Goal: Task Accomplishment & Management: Complete application form

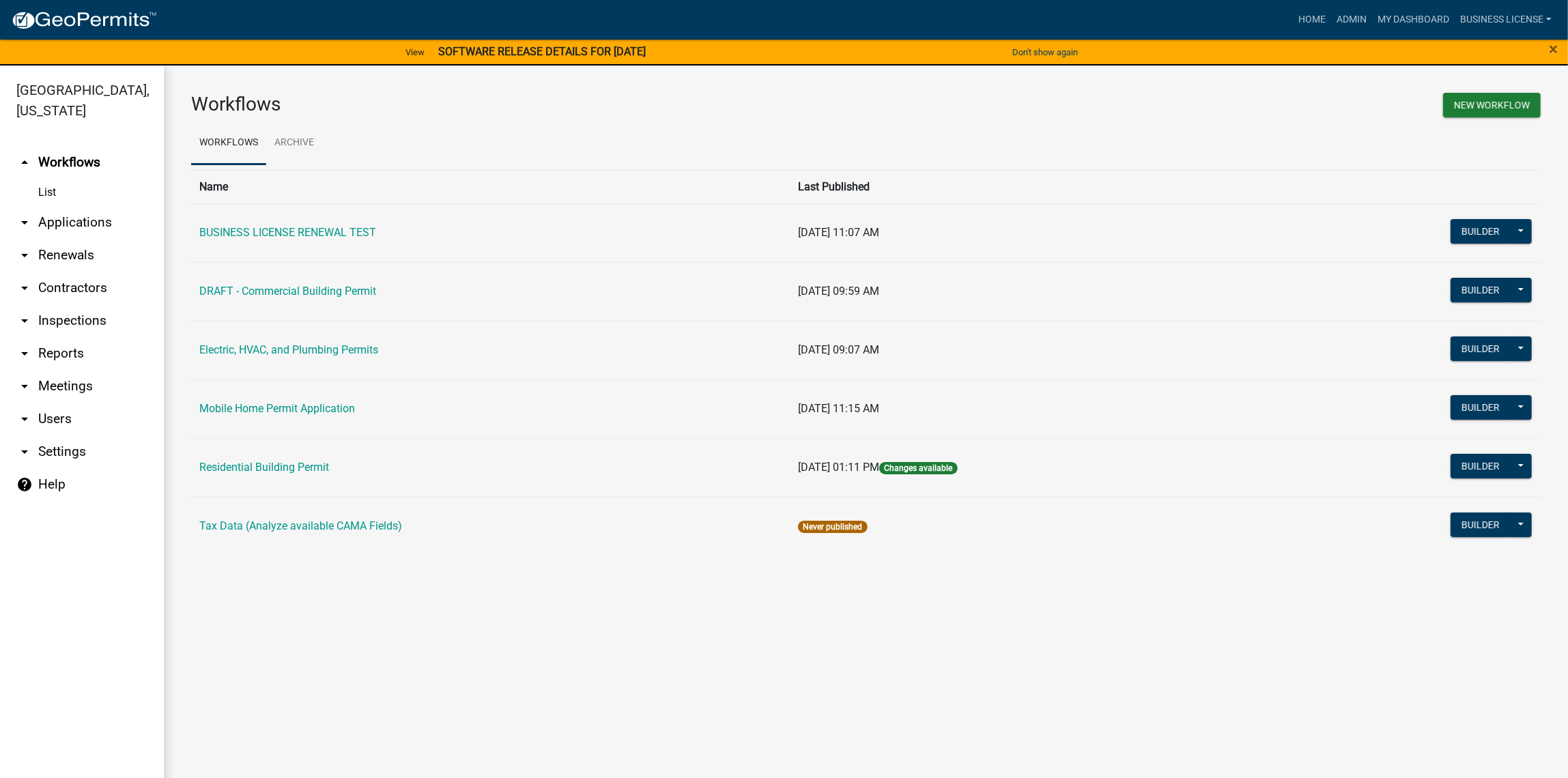
click at [63, 225] on link "arrow_drop_down Applications" at bounding box center [82, 222] width 164 height 33
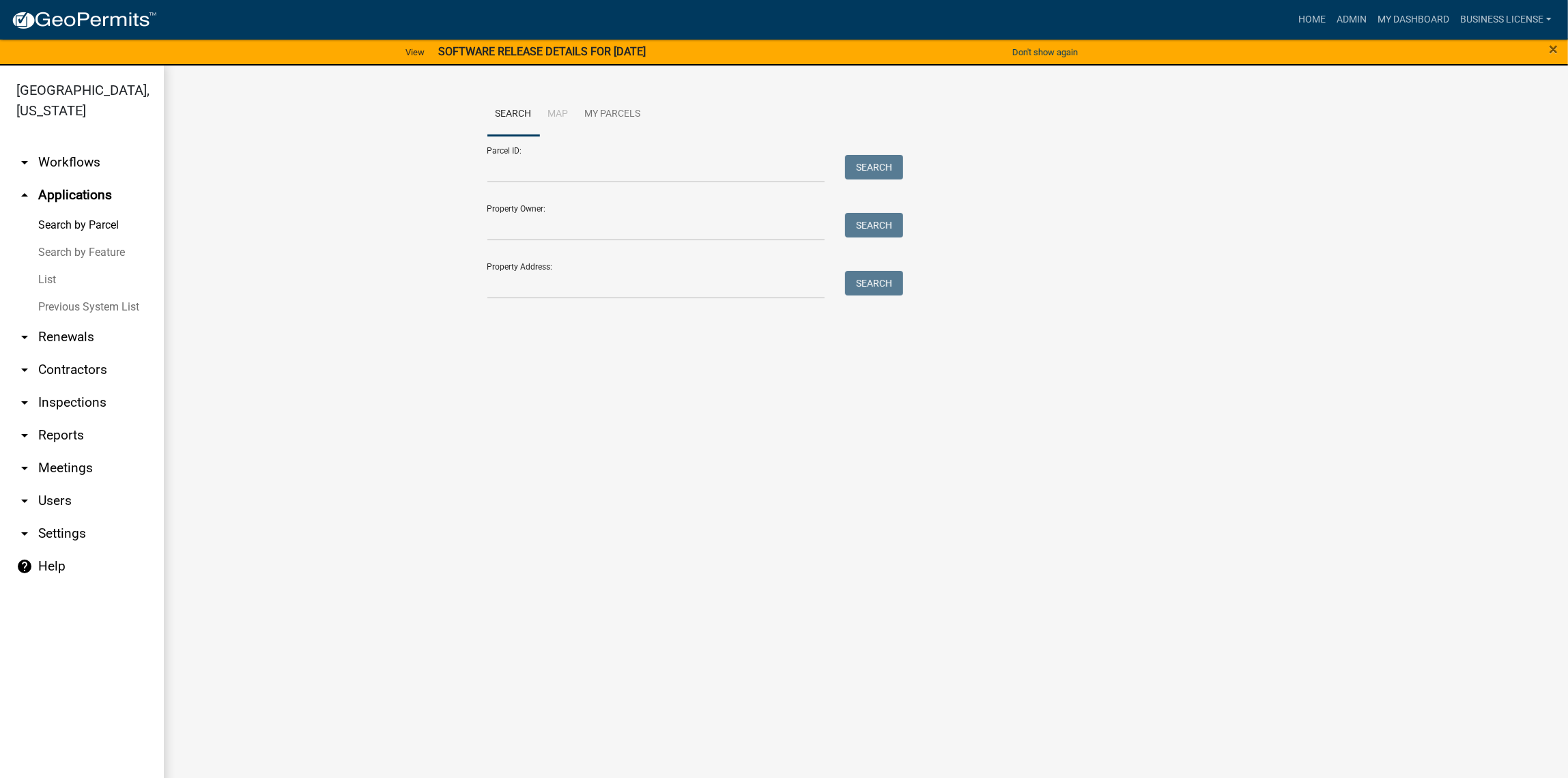
click at [63, 284] on link "List" at bounding box center [82, 280] width 164 height 27
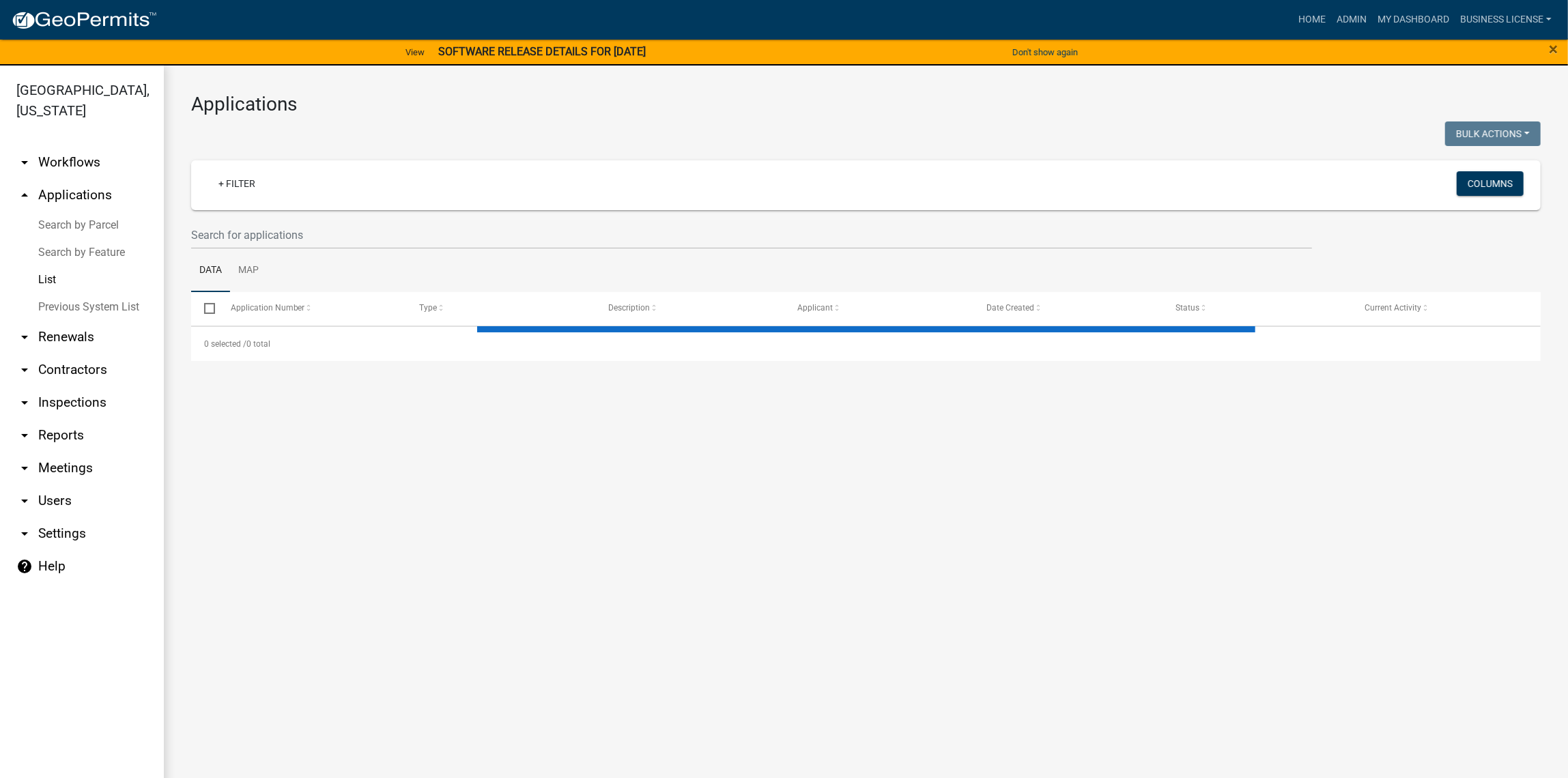
select select "3: 100"
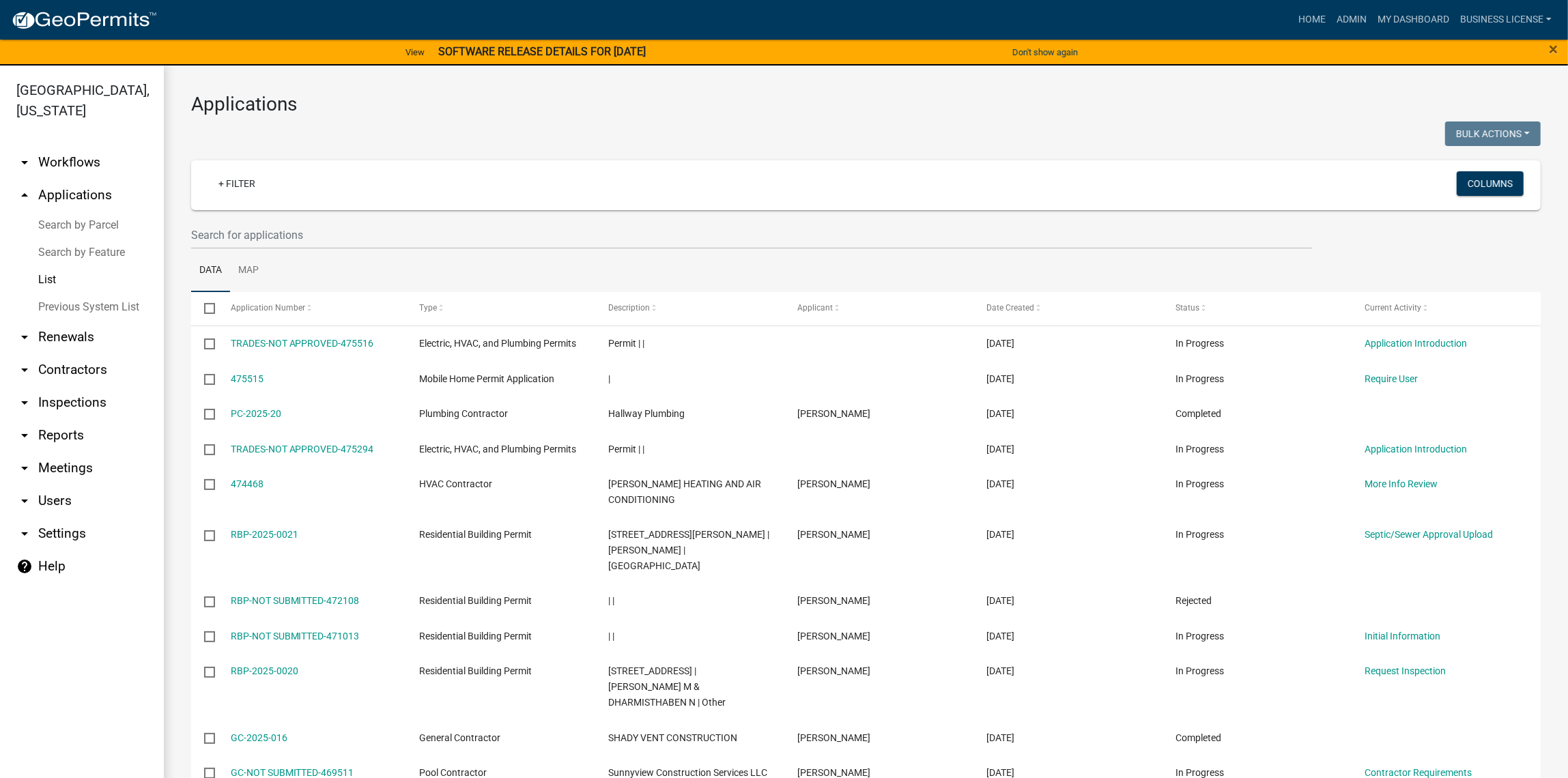
click at [63, 164] on link "arrow_drop_down Workflows" at bounding box center [82, 162] width 164 height 33
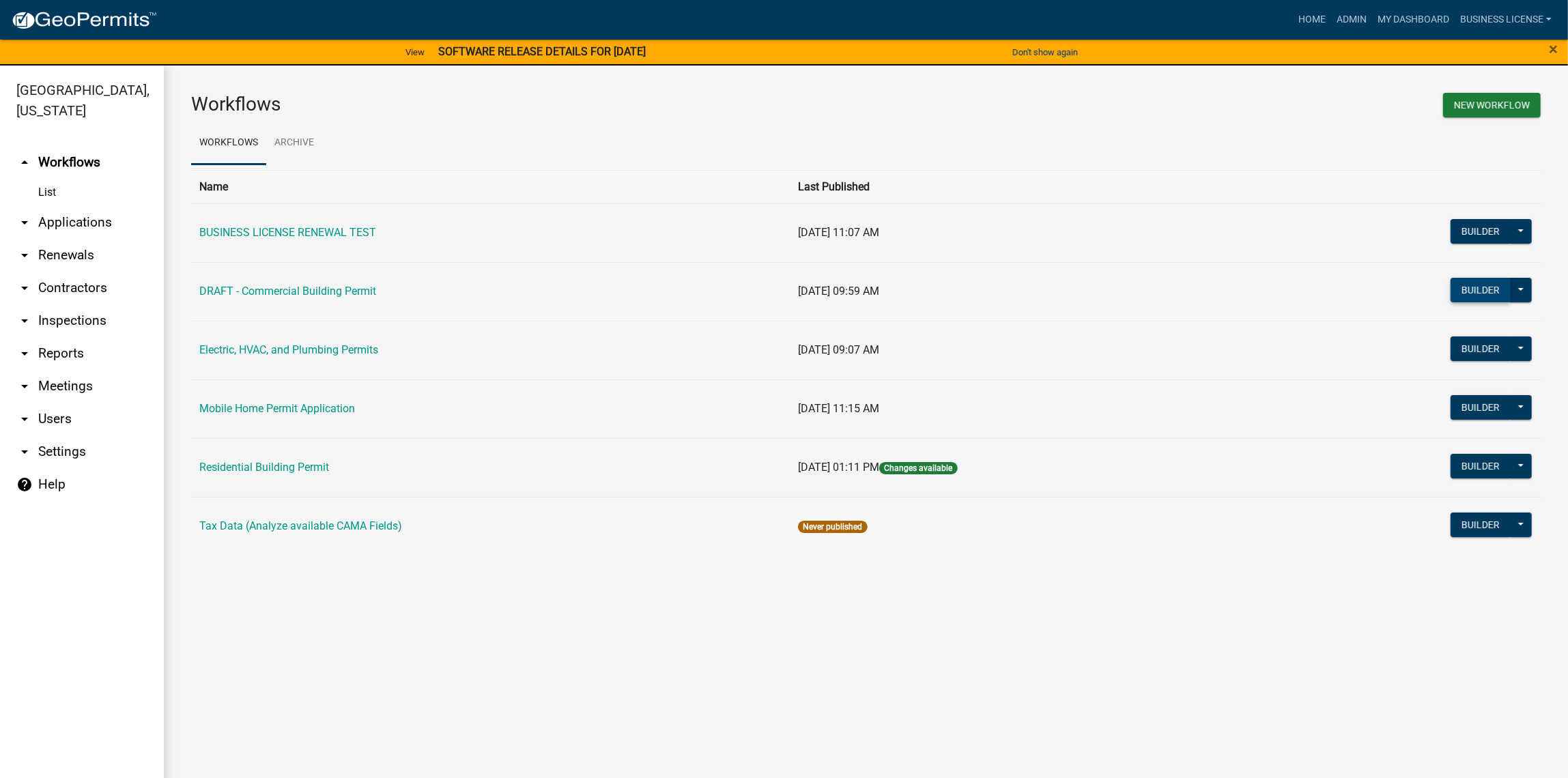
click at [1481, 290] on button "Builder" at bounding box center [1480, 290] width 60 height 25
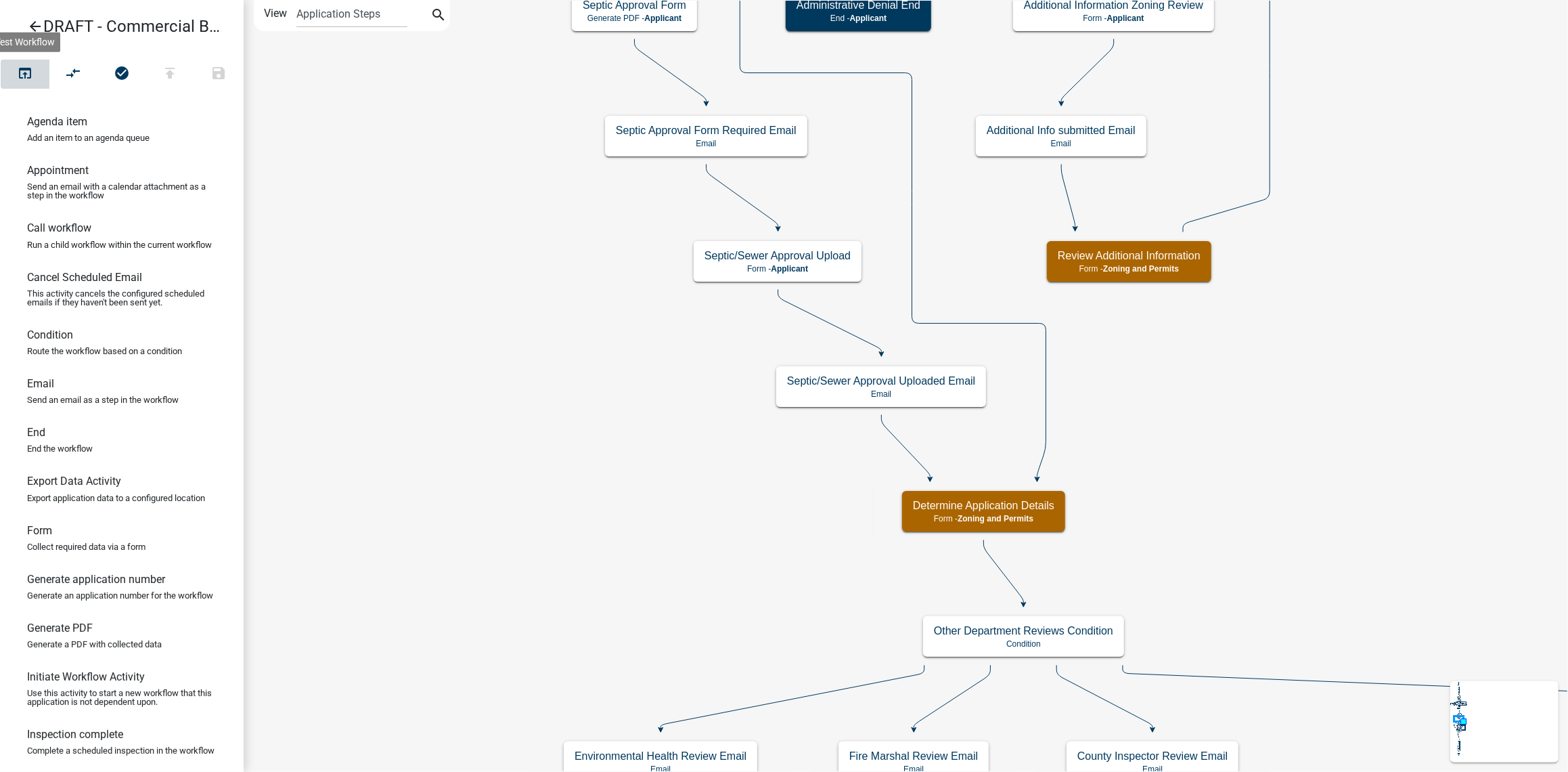
click at [22, 72] on icon "open_in_browser" at bounding box center [25, 75] width 16 height 19
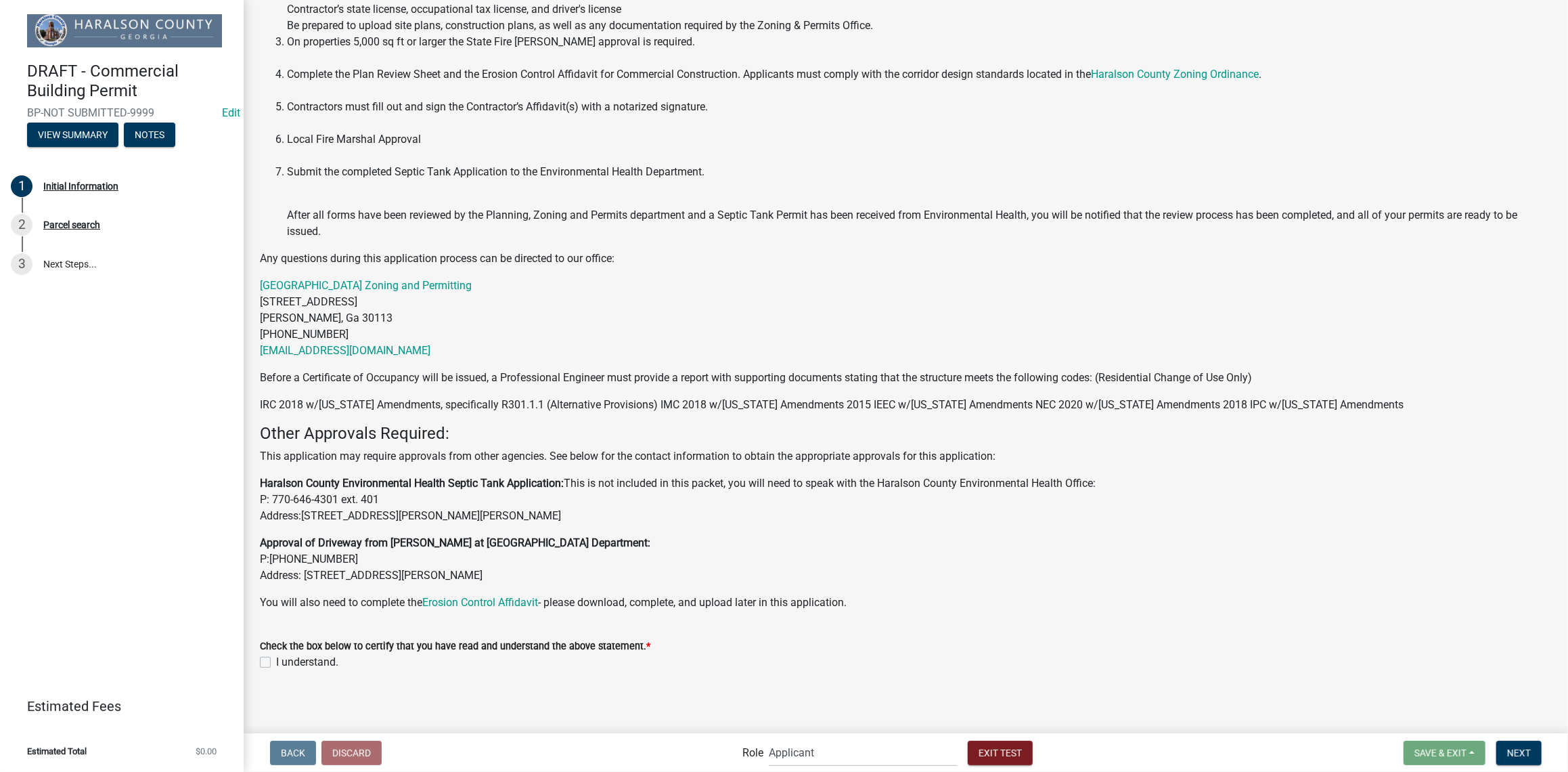
scroll to position [264, 0]
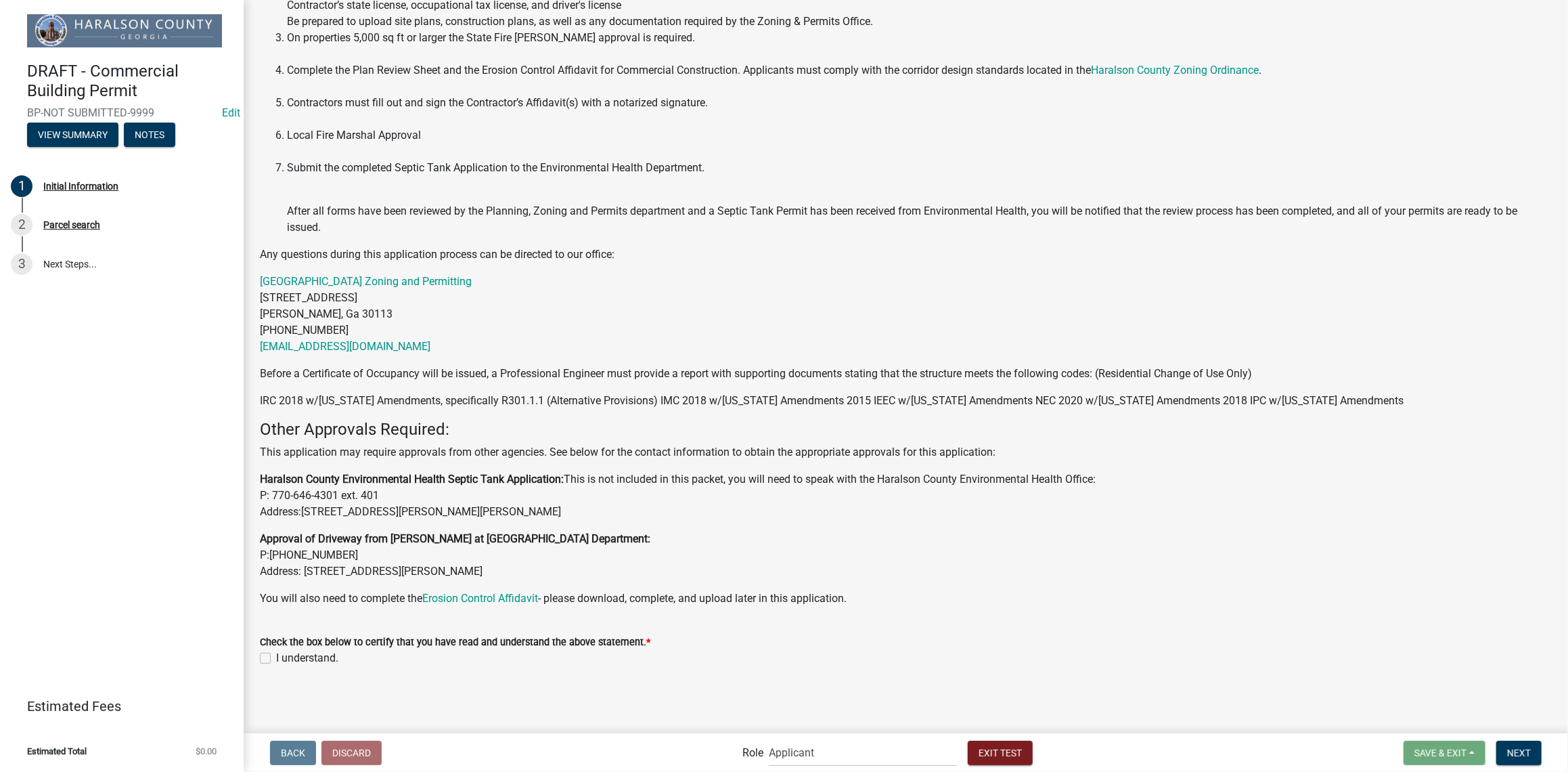
click at [276, 658] on label "I understand." at bounding box center [307, 658] width 62 height 16
click at [276, 658] on input "I understand." at bounding box center [280, 654] width 9 height 9
checkbox input "true"
click at [1529, 754] on span "Next" at bounding box center [1519, 752] width 24 height 11
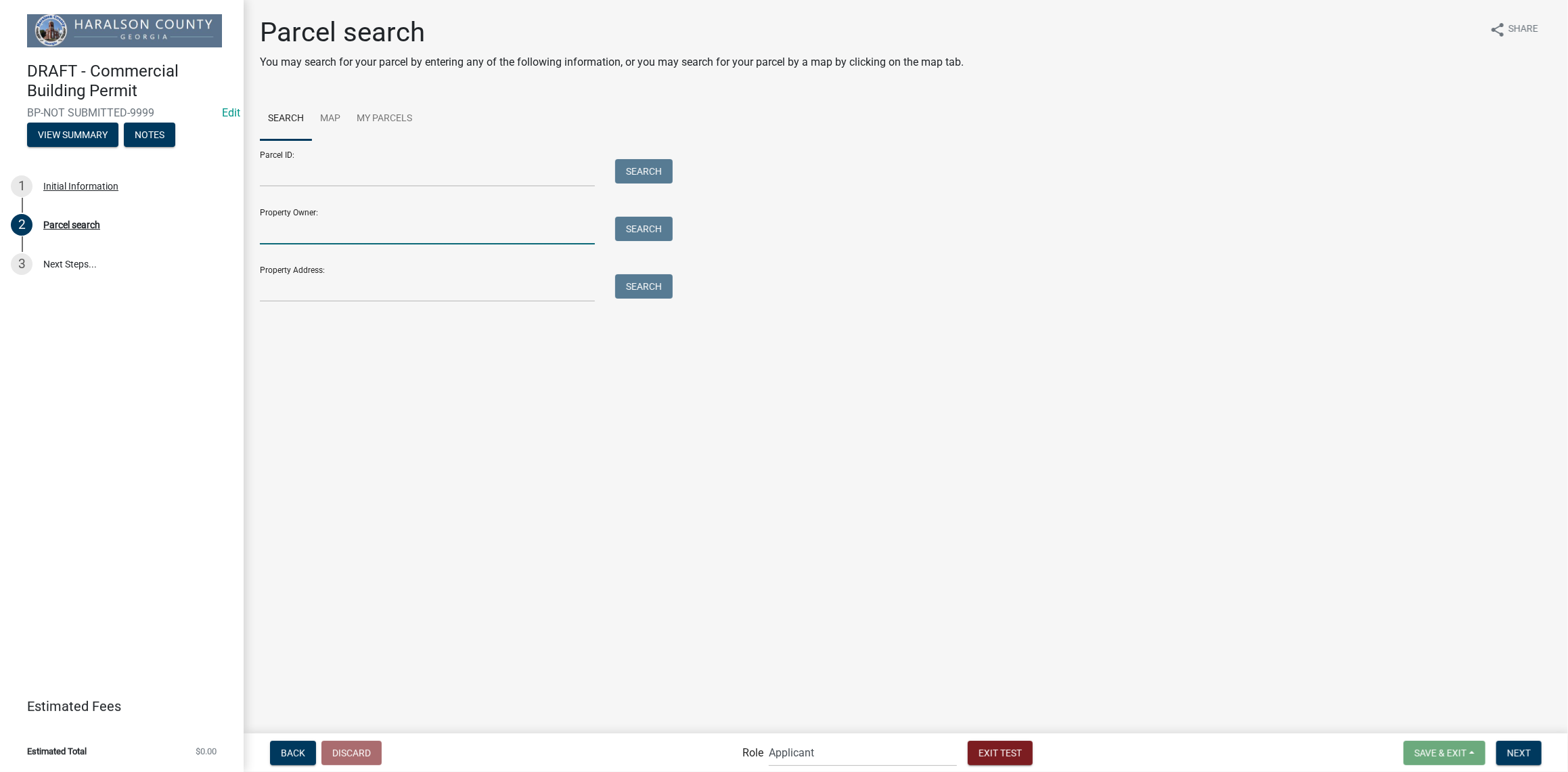
click at [326, 236] on input "Property Owner:" at bounding box center [427, 230] width 335 height 28
click at [301, 293] on input "Property Address:" at bounding box center [427, 288] width 335 height 28
type input "us hwy 78"
click at [632, 294] on button "Search" at bounding box center [644, 286] width 57 height 25
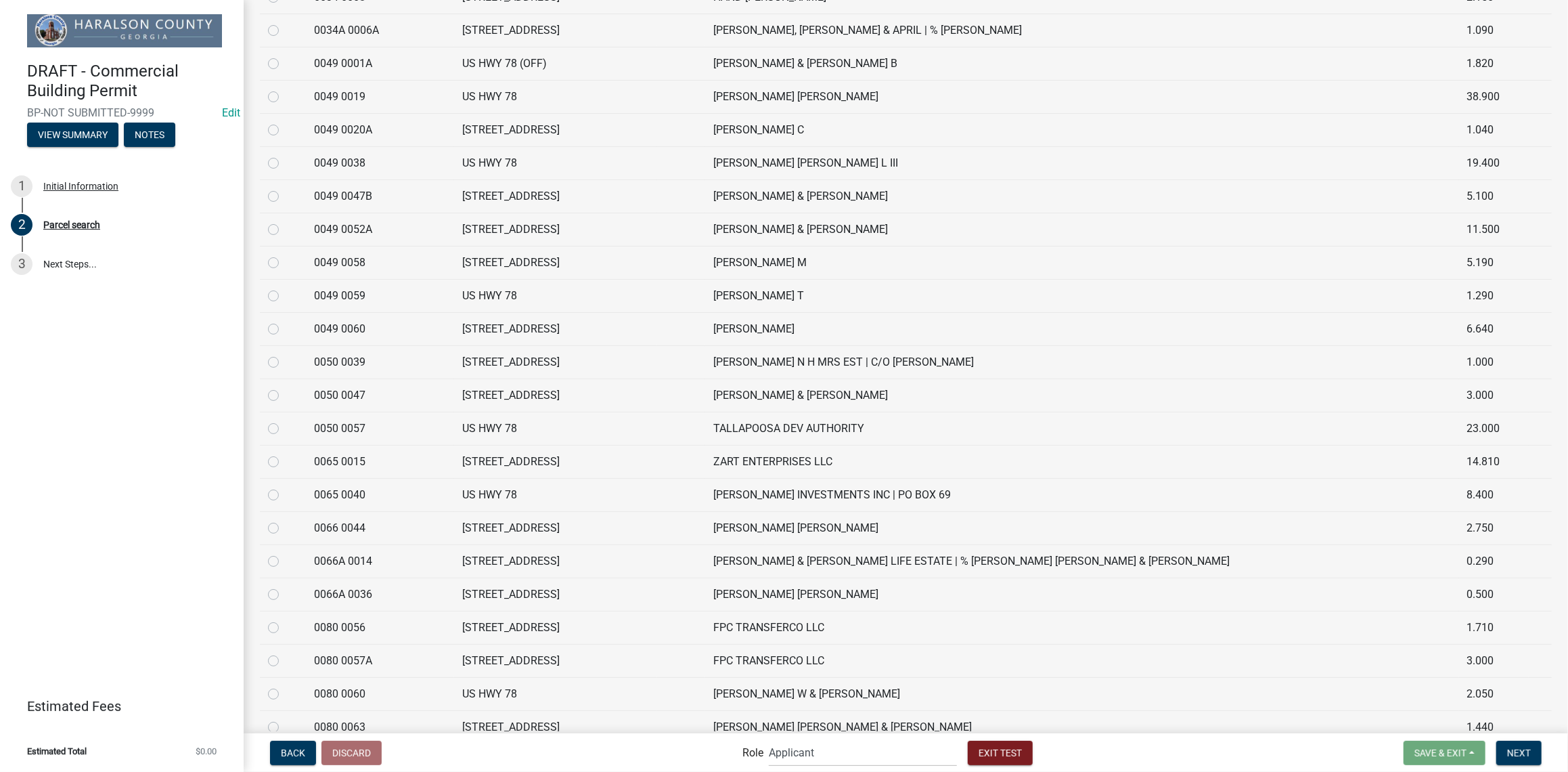
scroll to position [1203, 0]
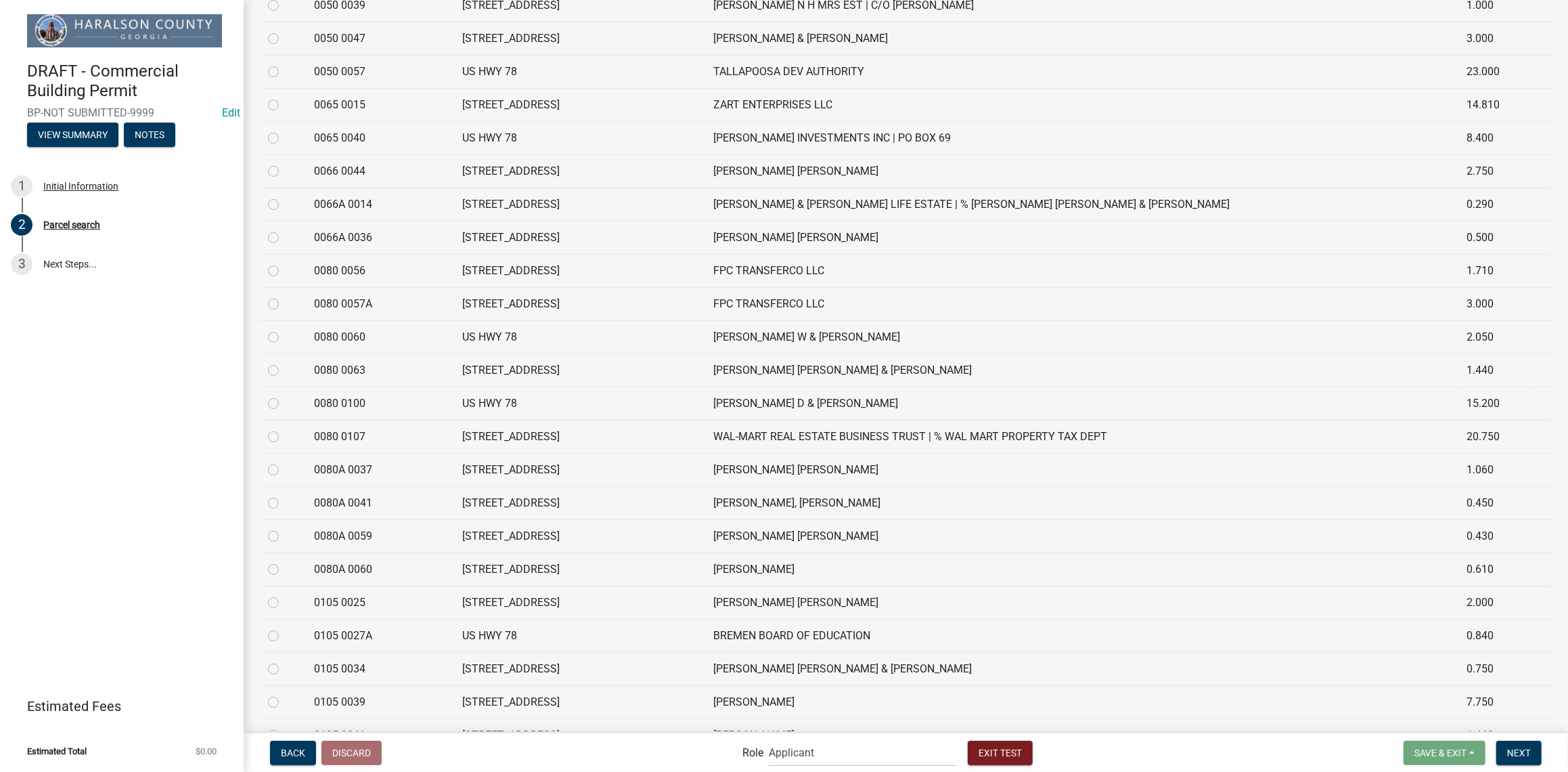
click at [285, 595] on label at bounding box center [285, 595] width 0 height 0
click at [285, 603] on 0025 "radio" at bounding box center [288, 599] width 9 height 9
radio 0025 "true"
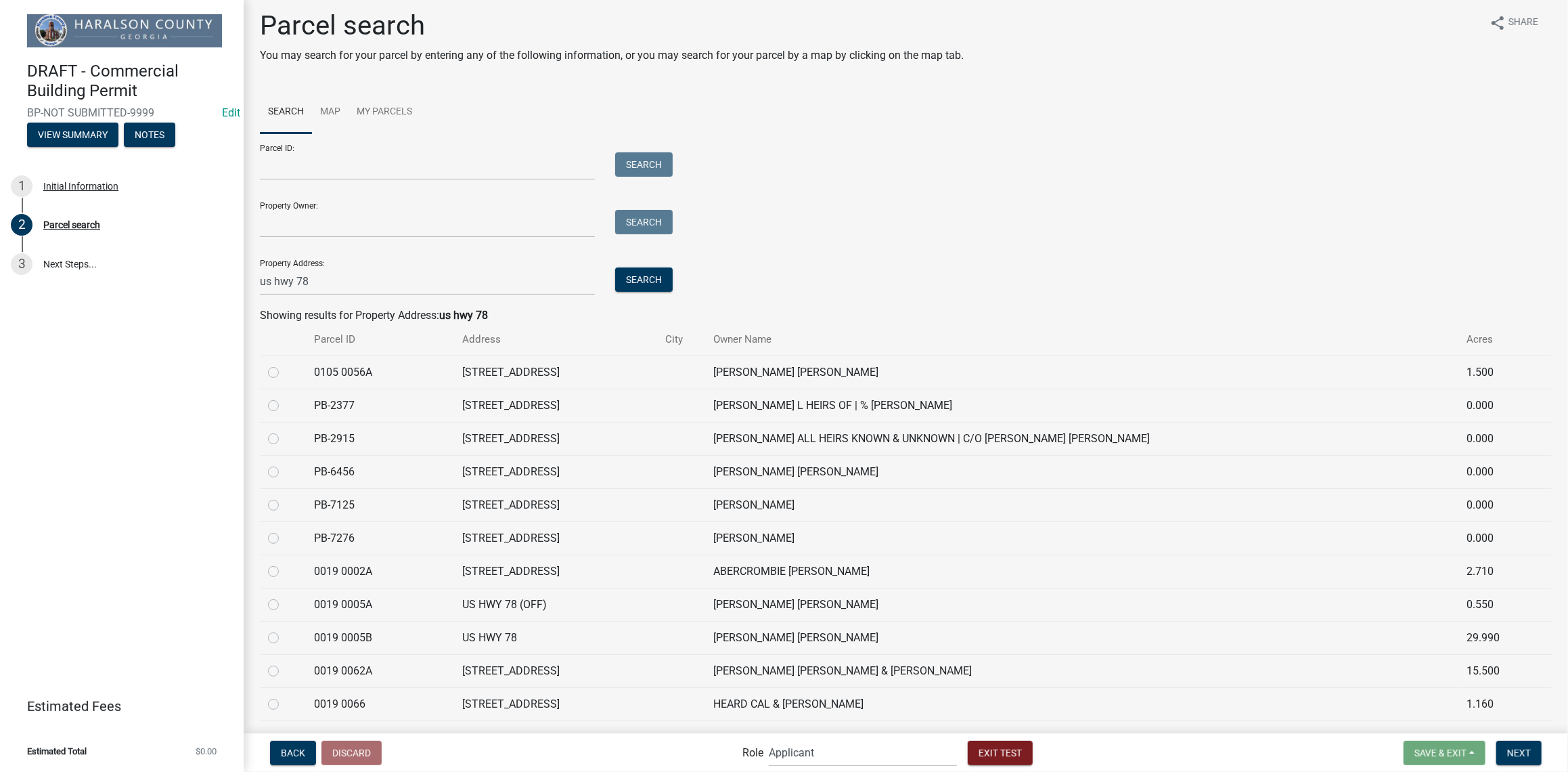
scroll to position [0, 0]
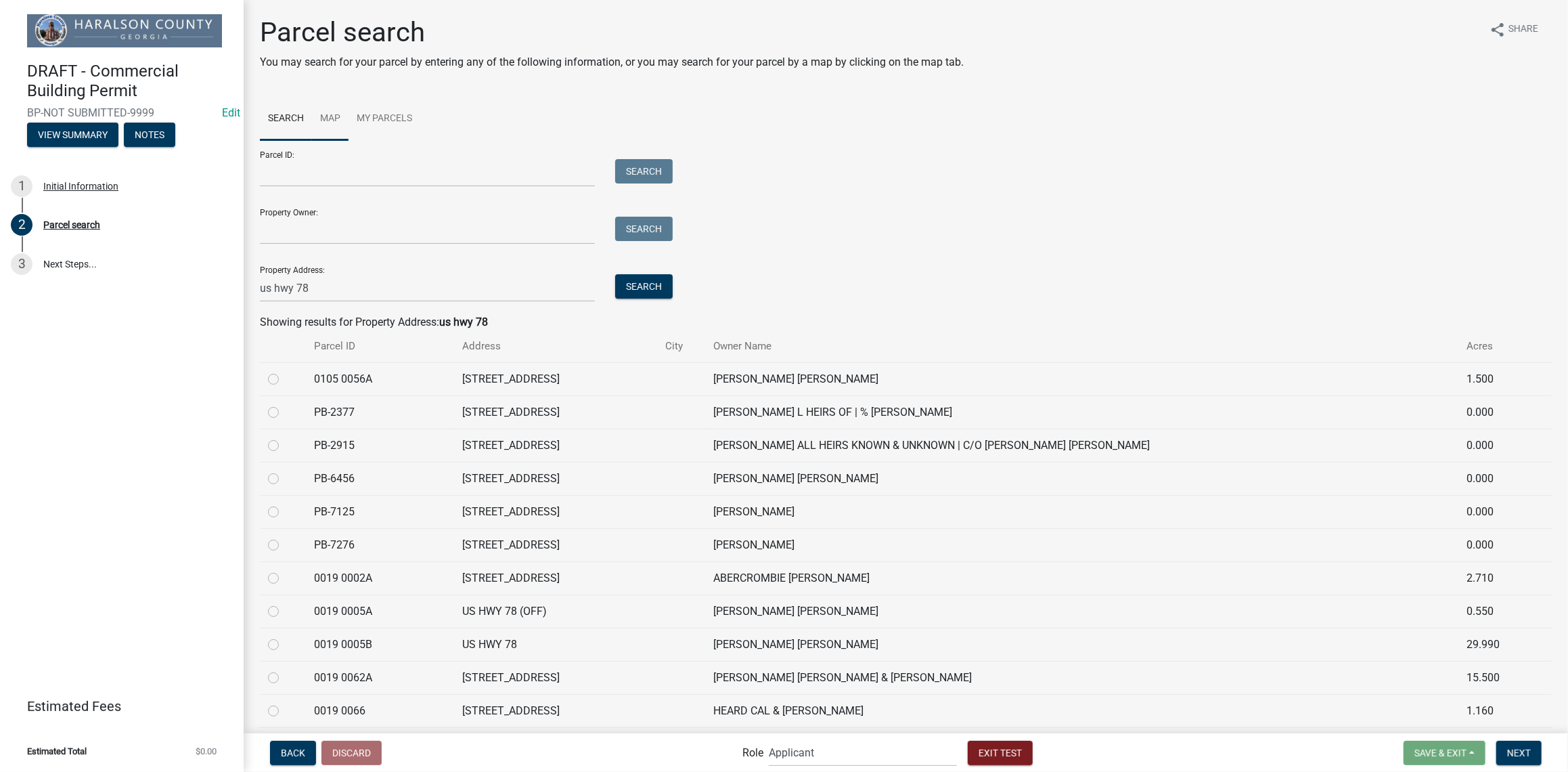
click at [325, 121] on link "Map" at bounding box center [331, 119] width 37 height 43
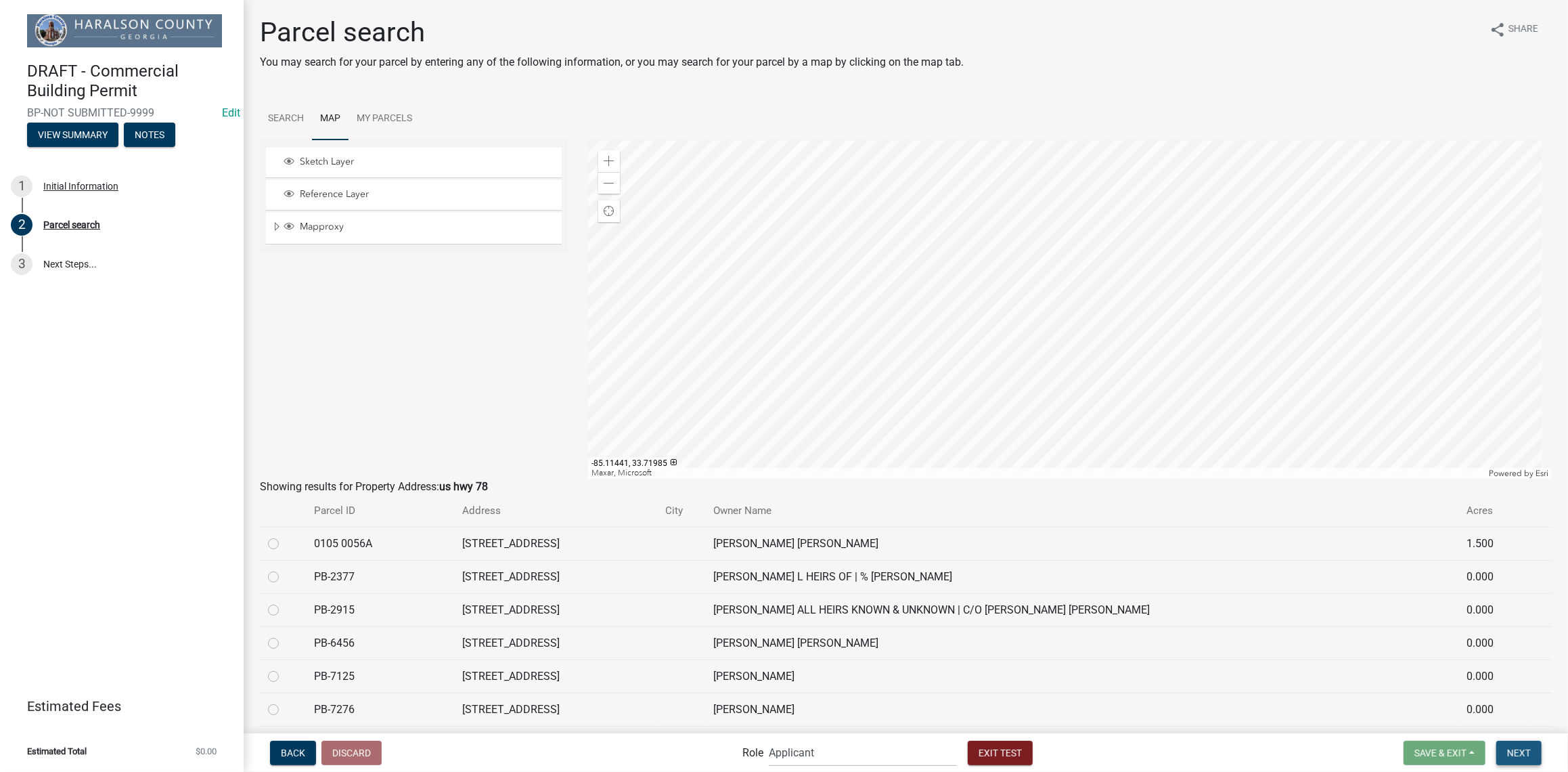
click at [1521, 754] on span "Next" at bounding box center [1519, 752] width 24 height 11
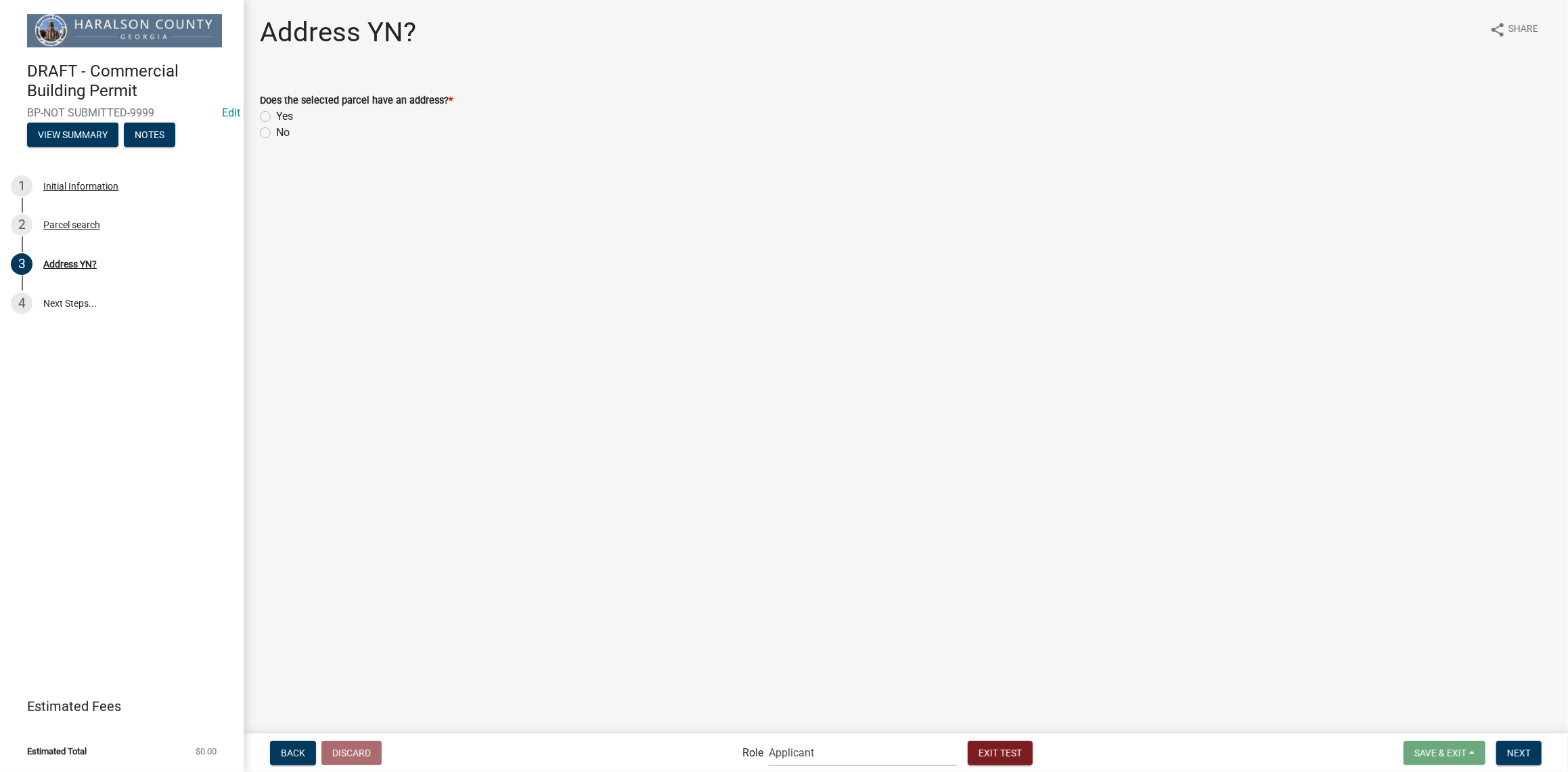
click at [276, 111] on label "Yes" at bounding box center [284, 116] width 17 height 16
click at [276, 111] on input "Yes" at bounding box center [280, 112] width 9 height 9
radio input "true"
click at [1510, 757] on span "Next" at bounding box center [1519, 752] width 24 height 11
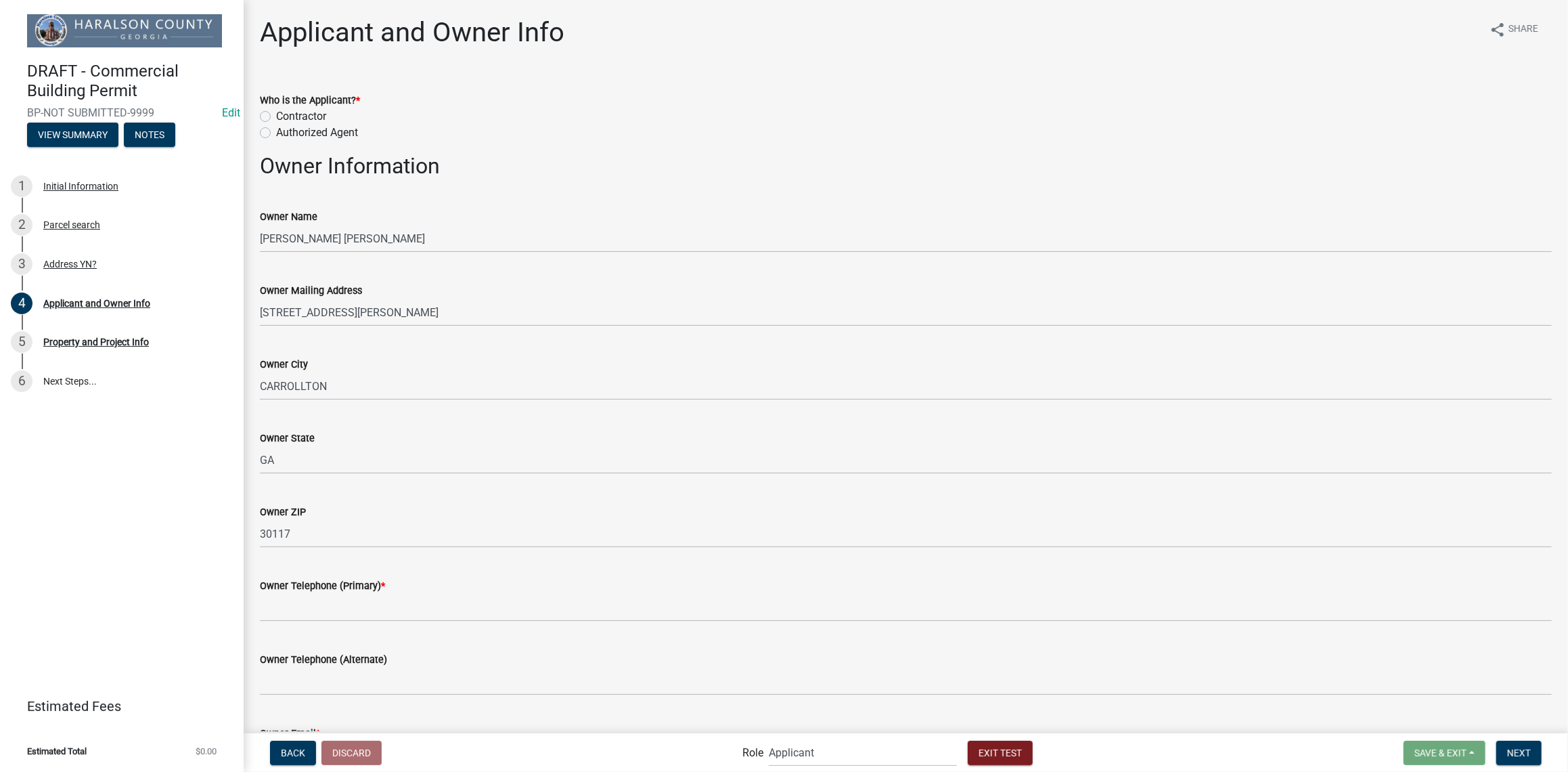
click at [276, 119] on label "Contractor" at bounding box center [300, 116] width 50 height 16
click at [276, 117] on input "Contractor" at bounding box center [280, 112] width 9 height 9
radio input "true"
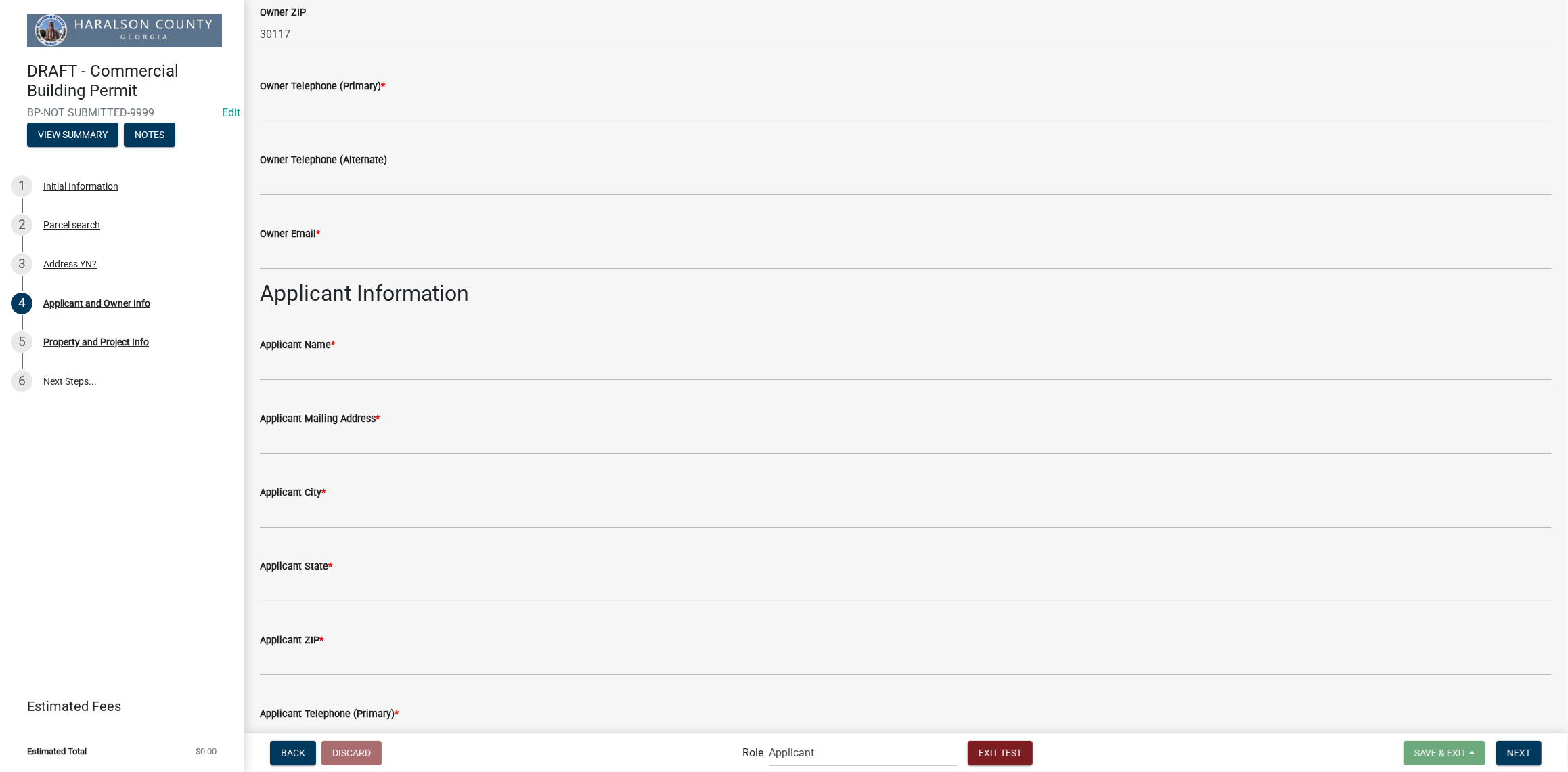
scroll to position [361, 0]
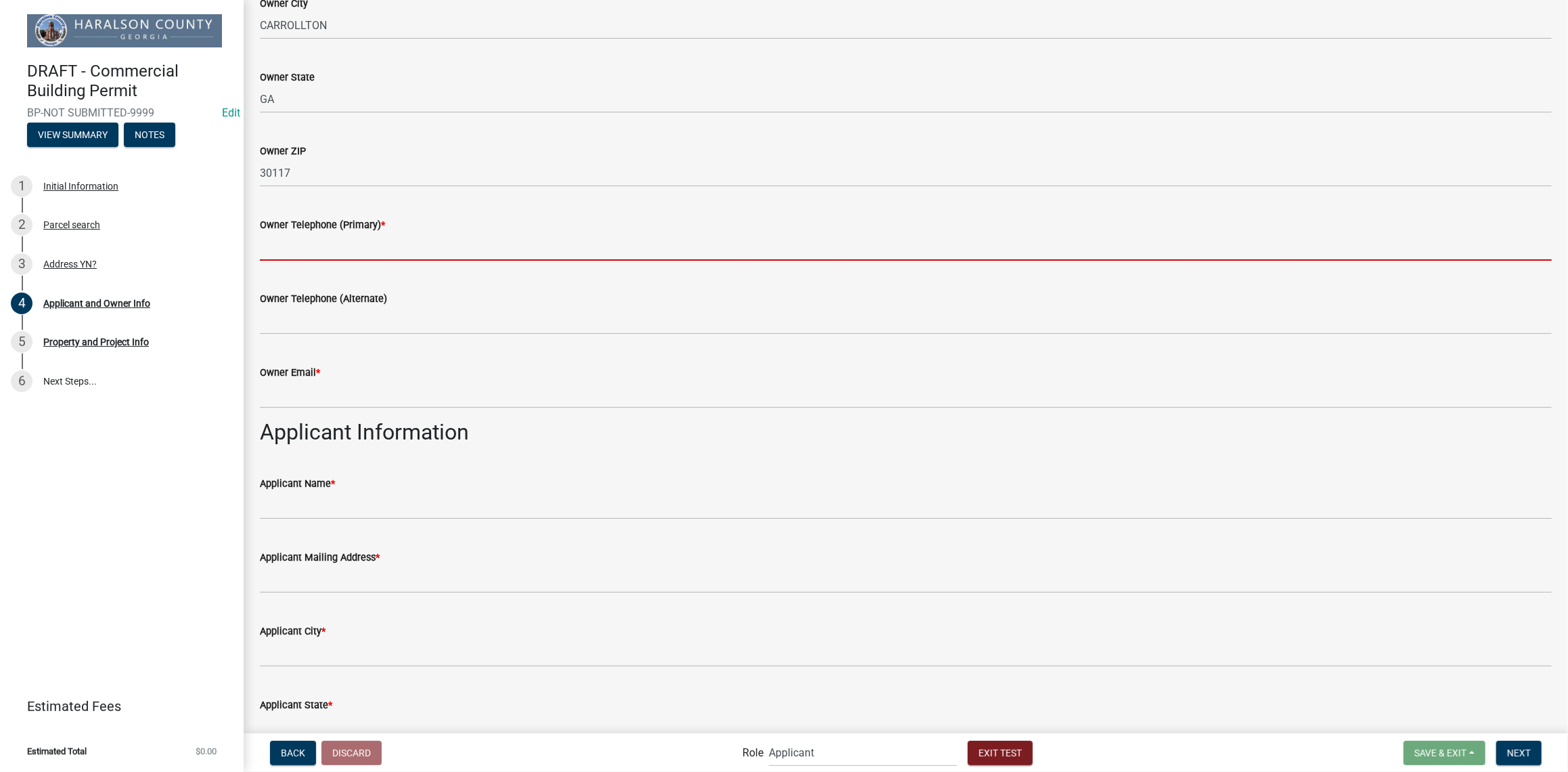
click at [342, 256] on input "Owner Telephone (Primary) *" at bounding box center [905, 246] width 1291 height 28
type input "[PHONE_NUMBER]"
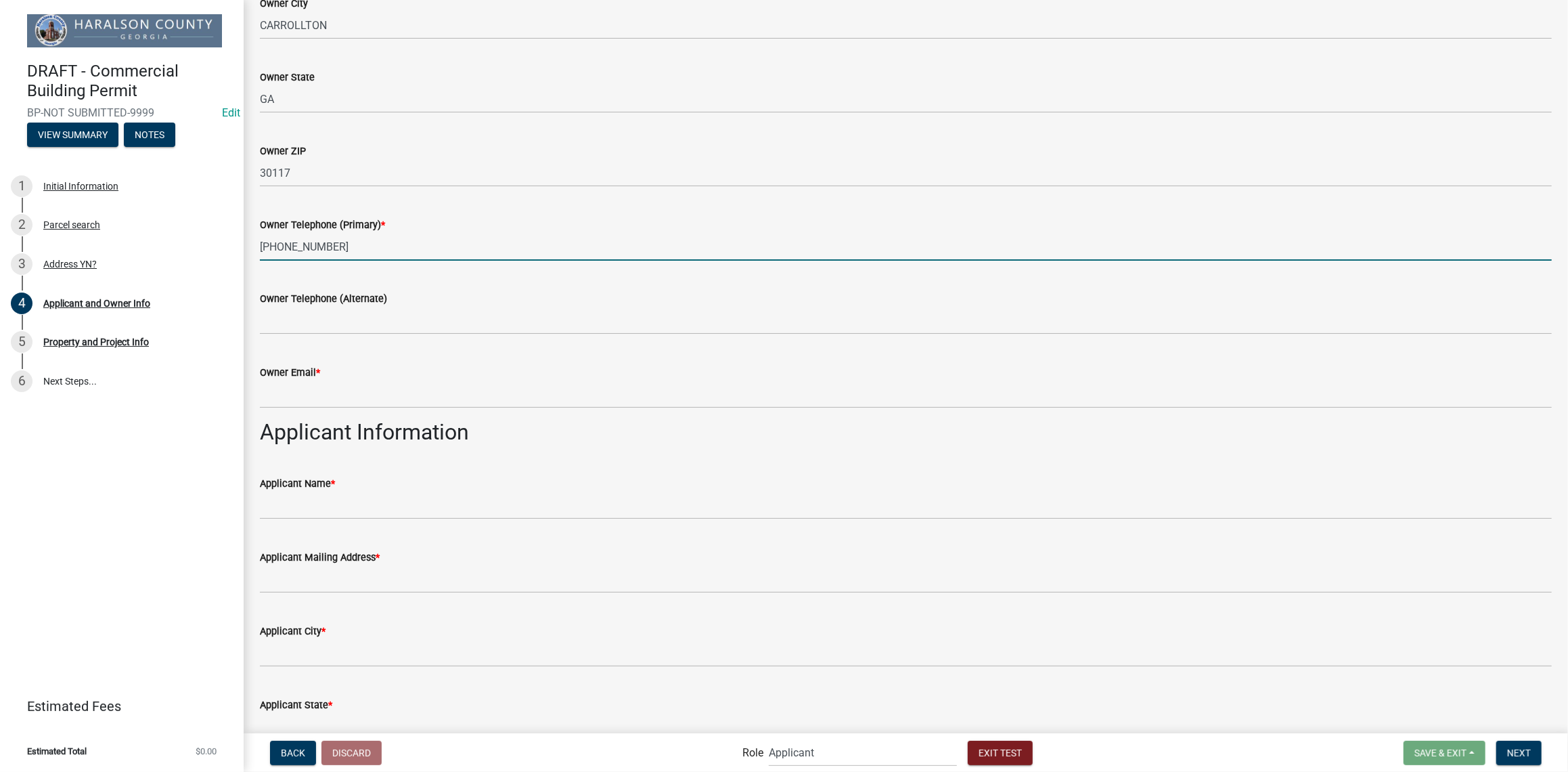
click at [312, 409] on wm-data-entity-input "Owner Email *" at bounding box center [905, 382] width 1291 height 74
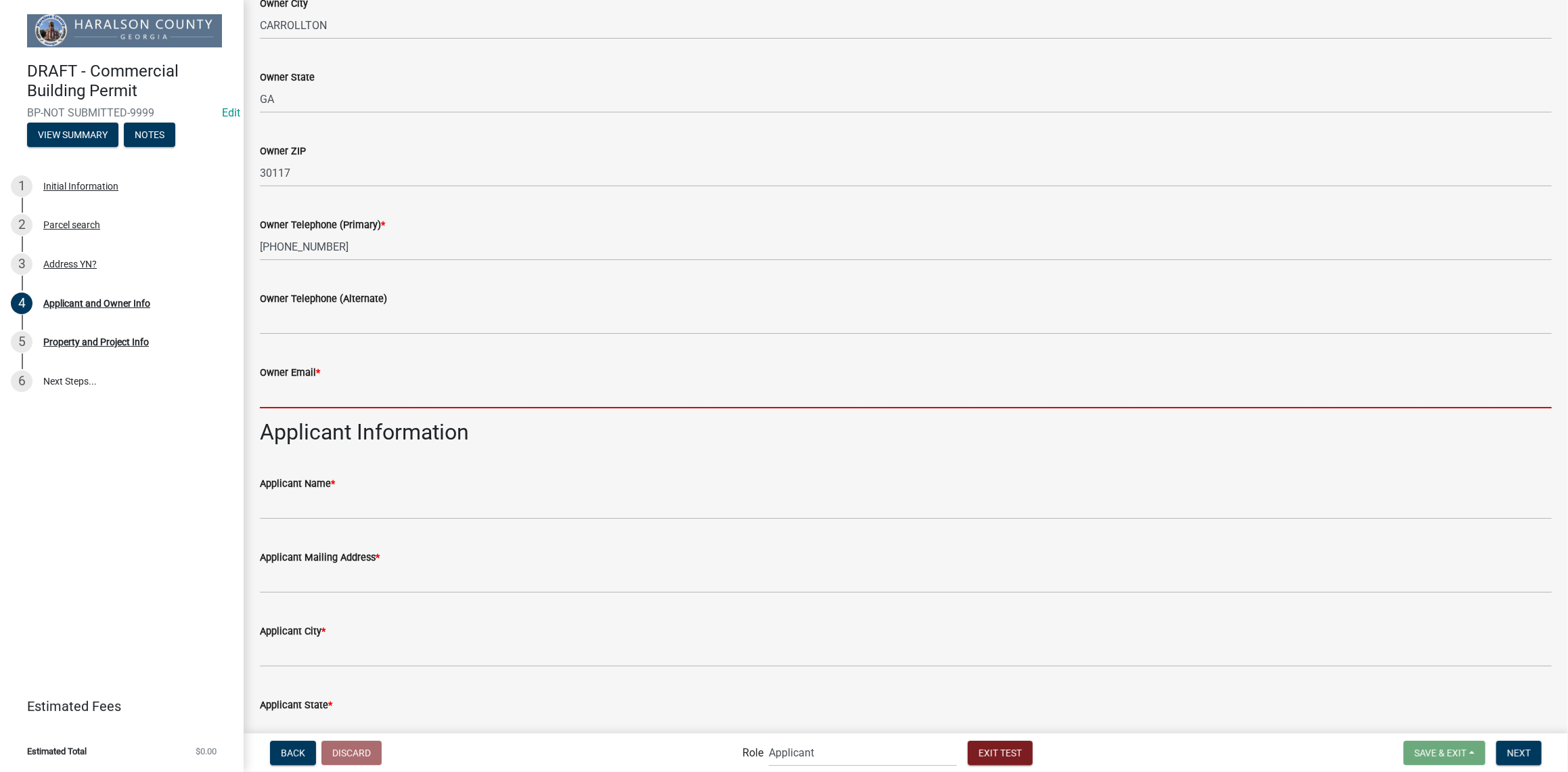
click at [308, 401] on input "Owner Email *" at bounding box center [905, 394] width 1291 height 28
type input "[EMAIL_ADDRESS][DOMAIN_NAME]"
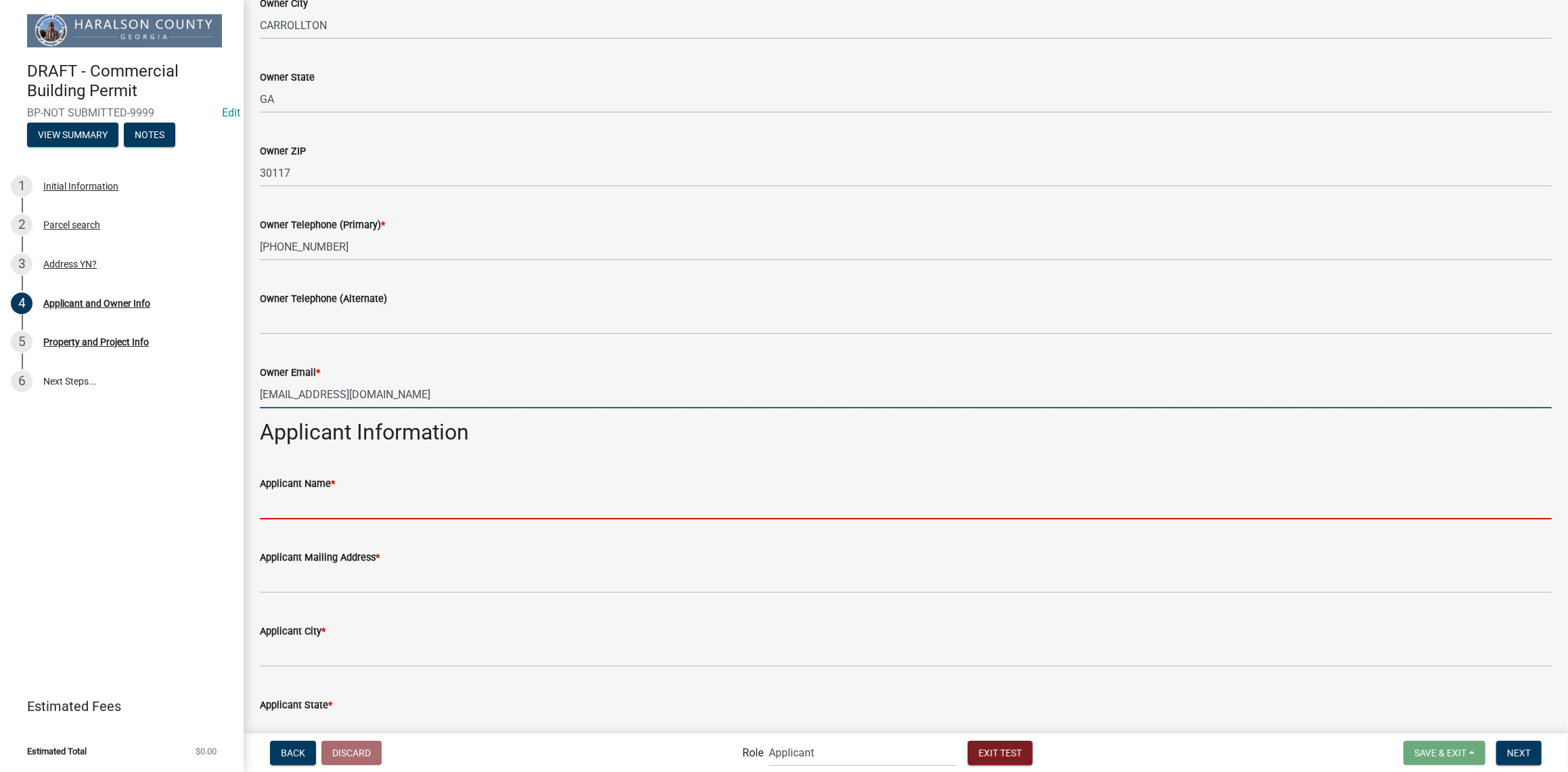
click at [304, 513] on input "Applicant Name *" at bounding box center [905, 505] width 1291 height 28
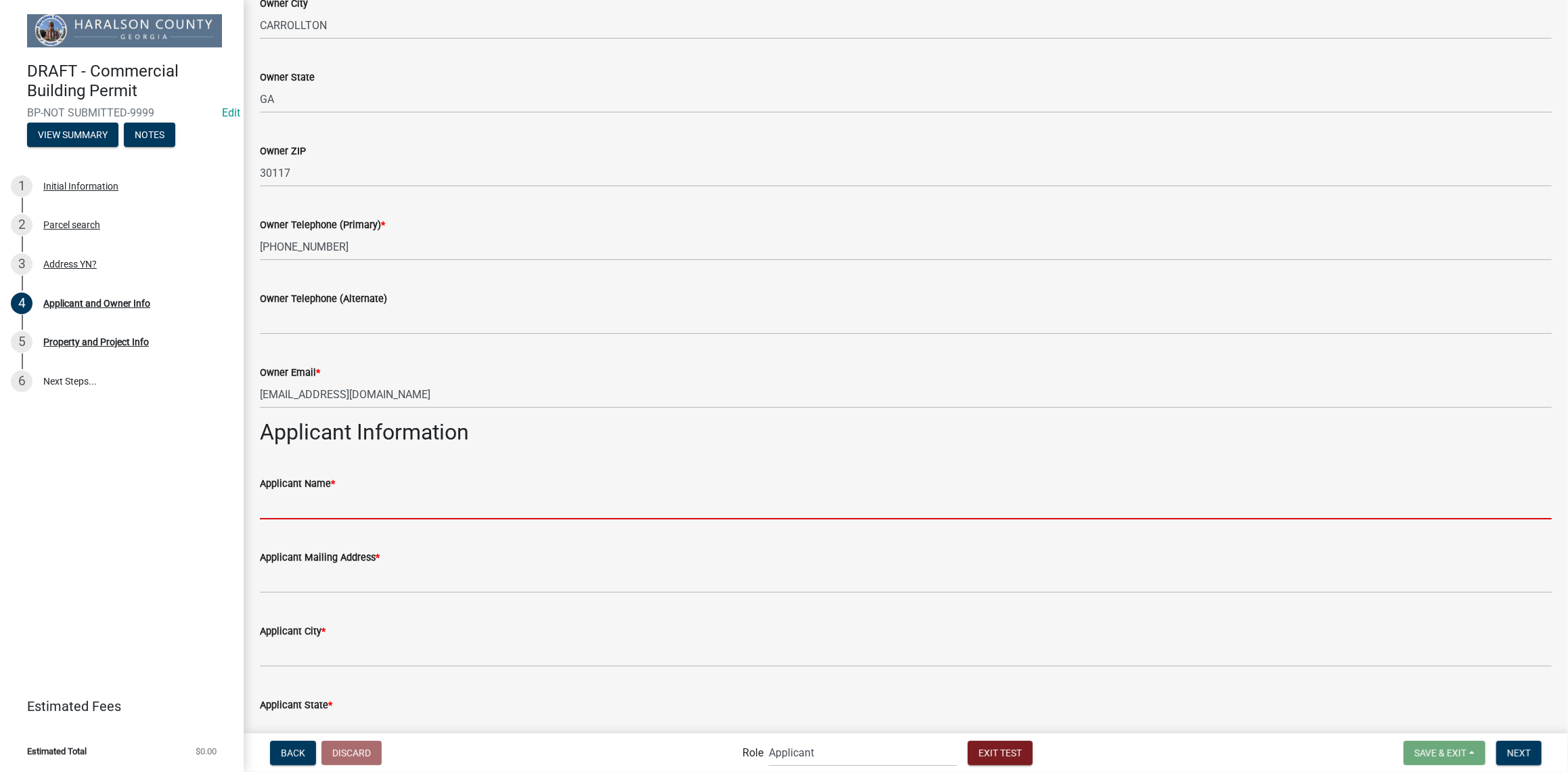
type input "[PERSON_NAME] [PERSON_NAME]"
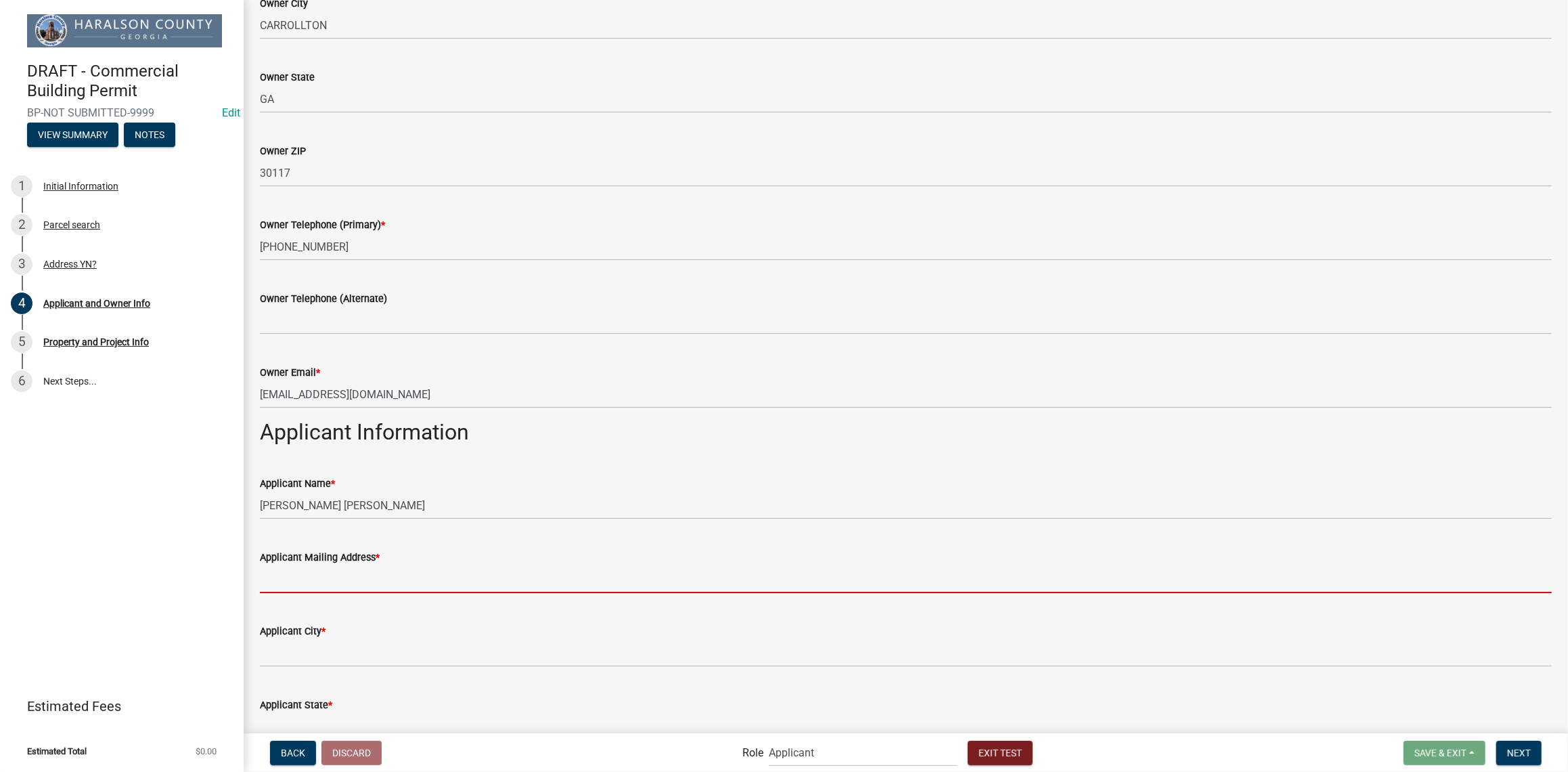
click at [337, 585] on input "Applicant Mailing Address *" at bounding box center [905, 579] width 1291 height 28
type input "1245 [PERSON_NAME] RD"
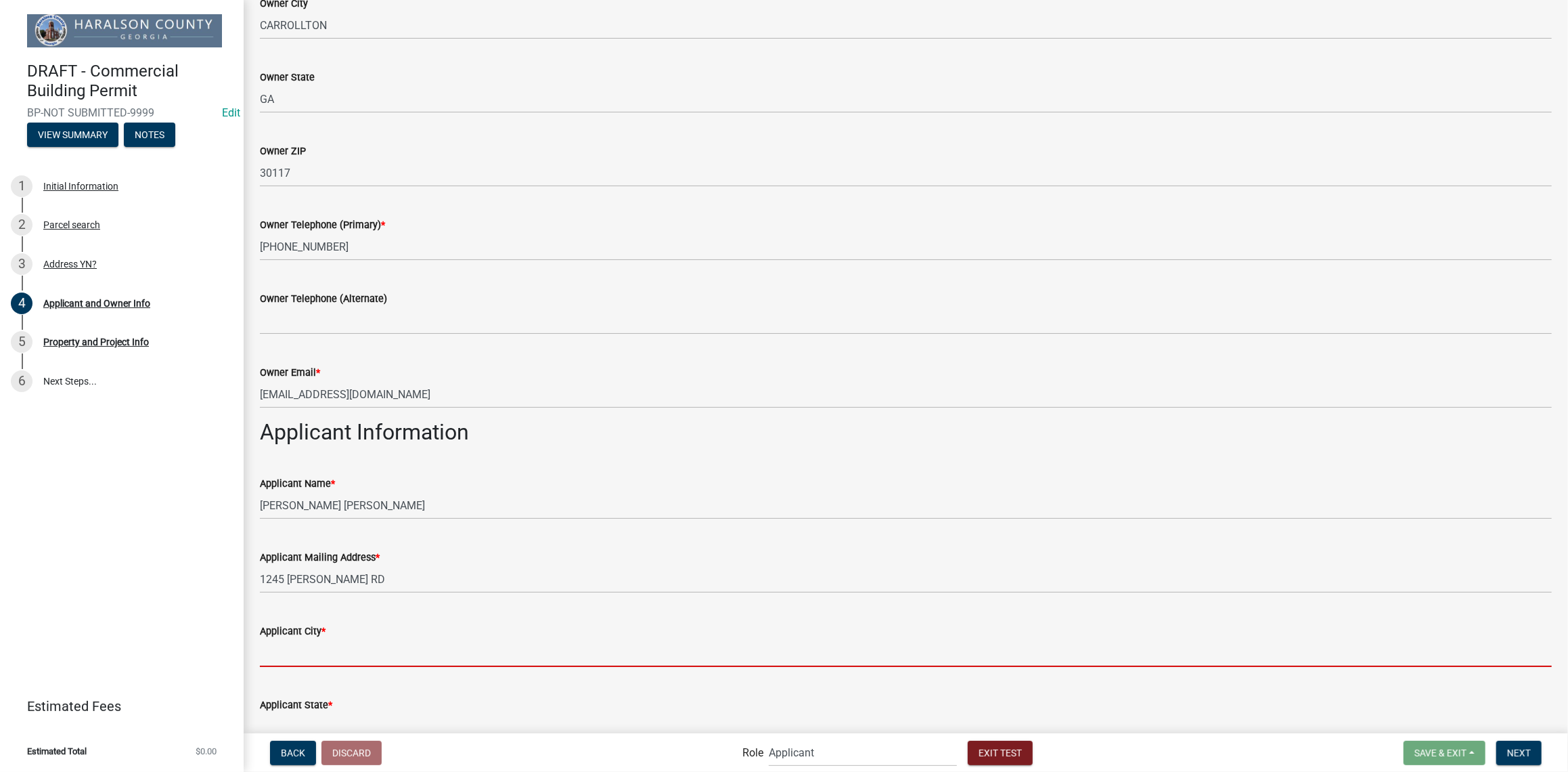
click at [325, 661] on input "Applicant City *" at bounding box center [905, 653] width 1291 height 28
type input "[PERSON_NAME]"
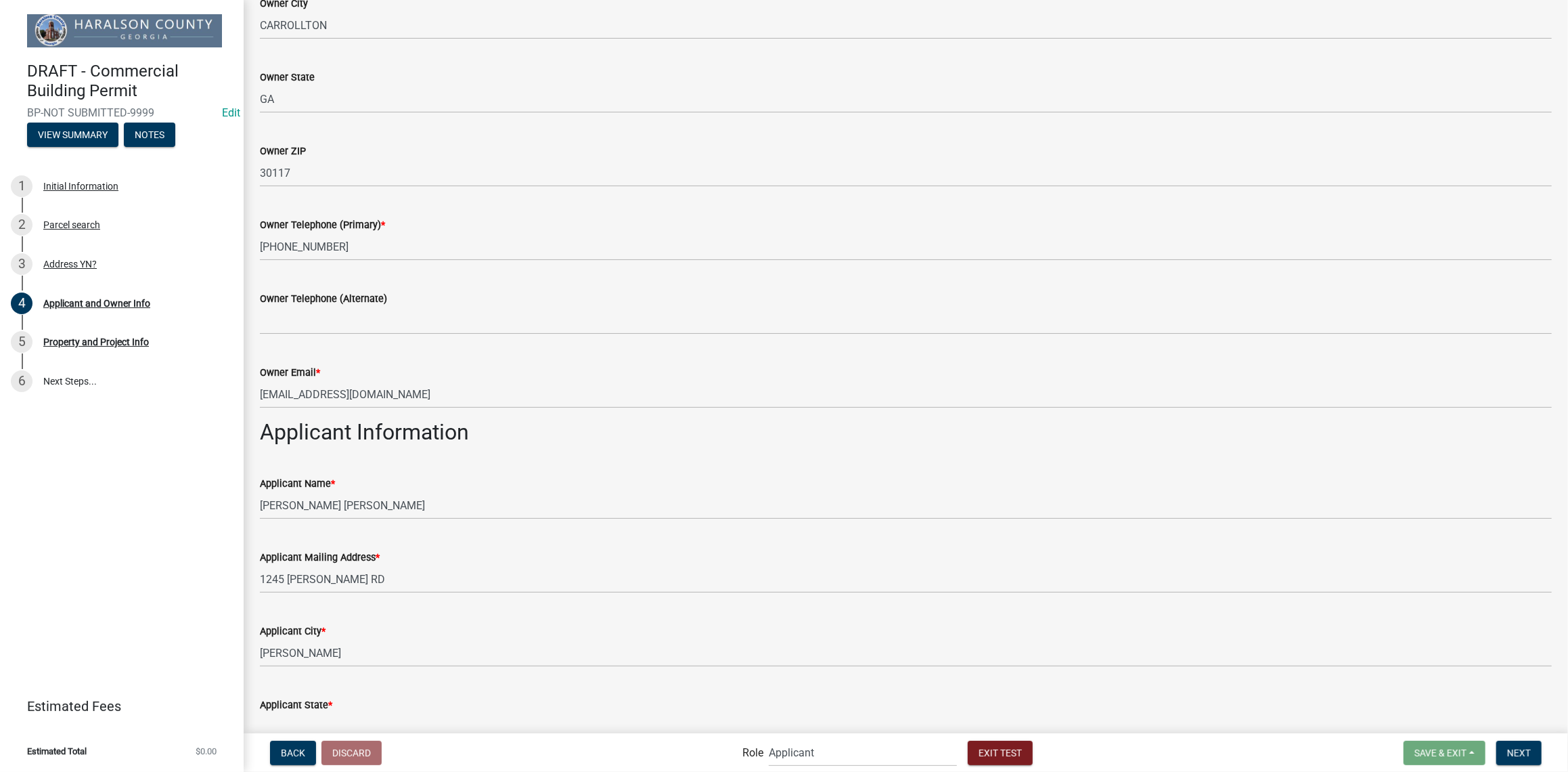
click at [308, 726] on input "Applicant State *" at bounding box center [905, 727] width 1291 height 28
type input "GA"
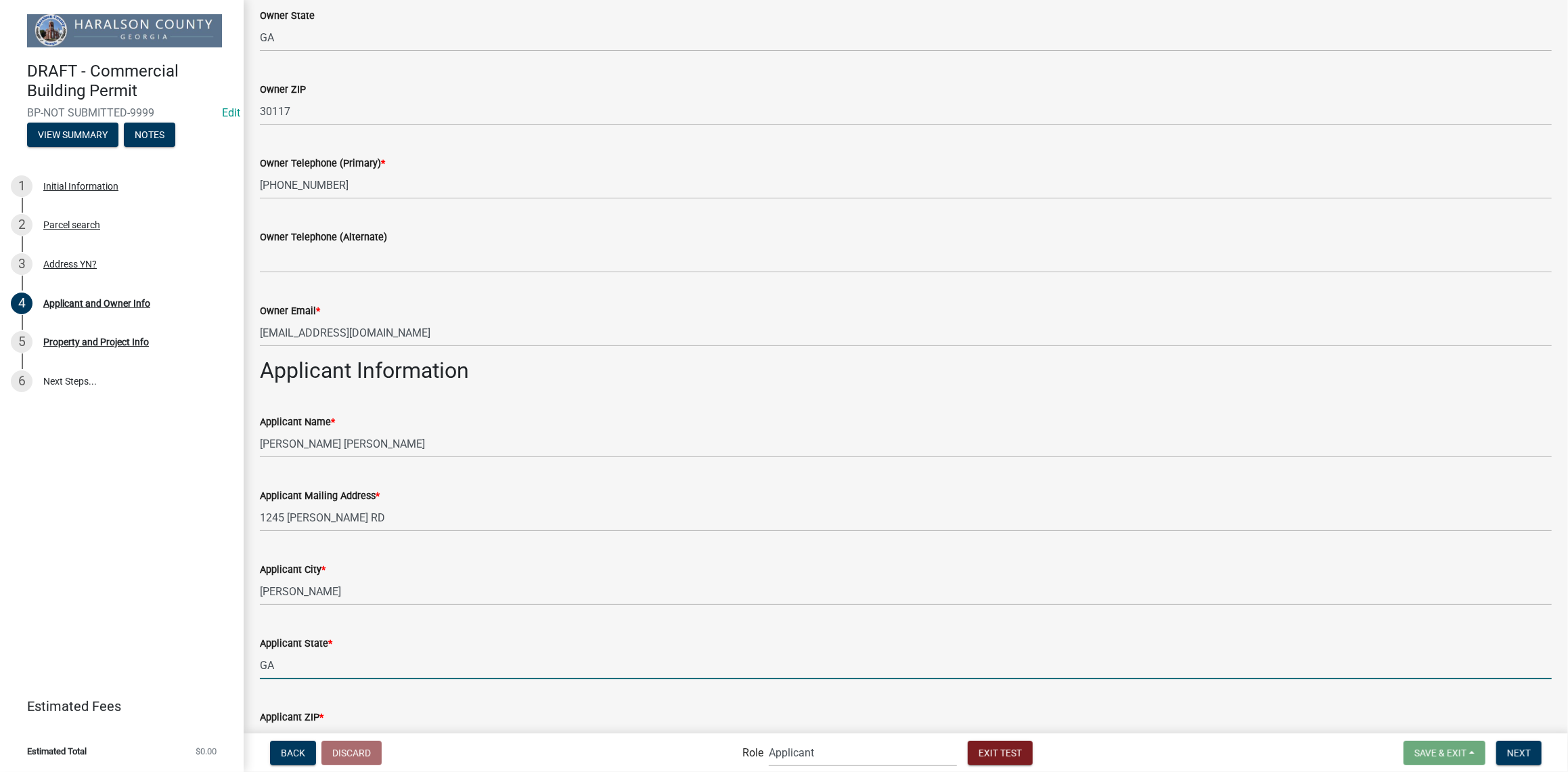
scroll to position [602, 0]
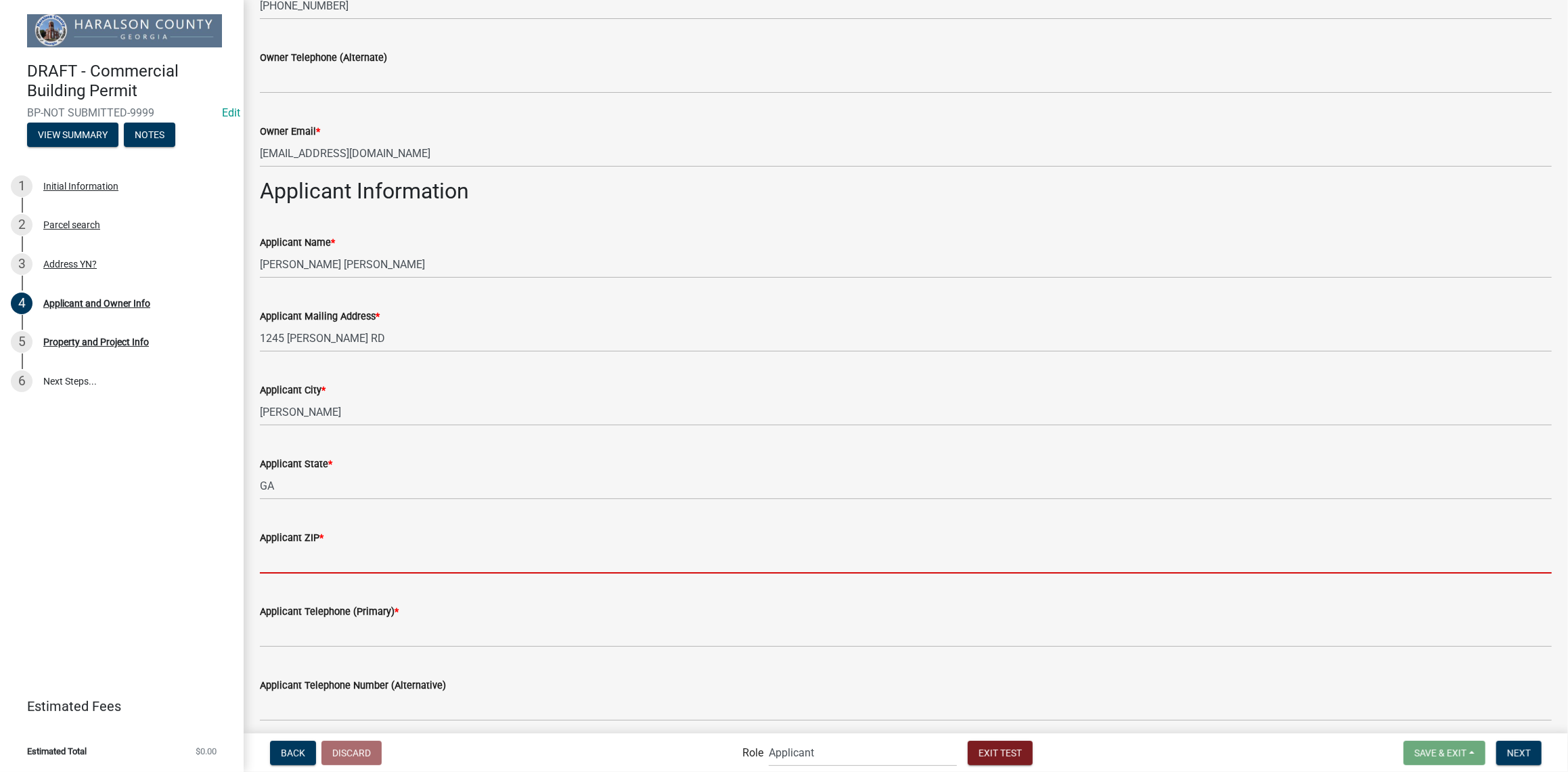
click at [295, 561] on input "Applicant ZIP *" at bounding box center [905, 559] width 1291 height 28
type input "30113"
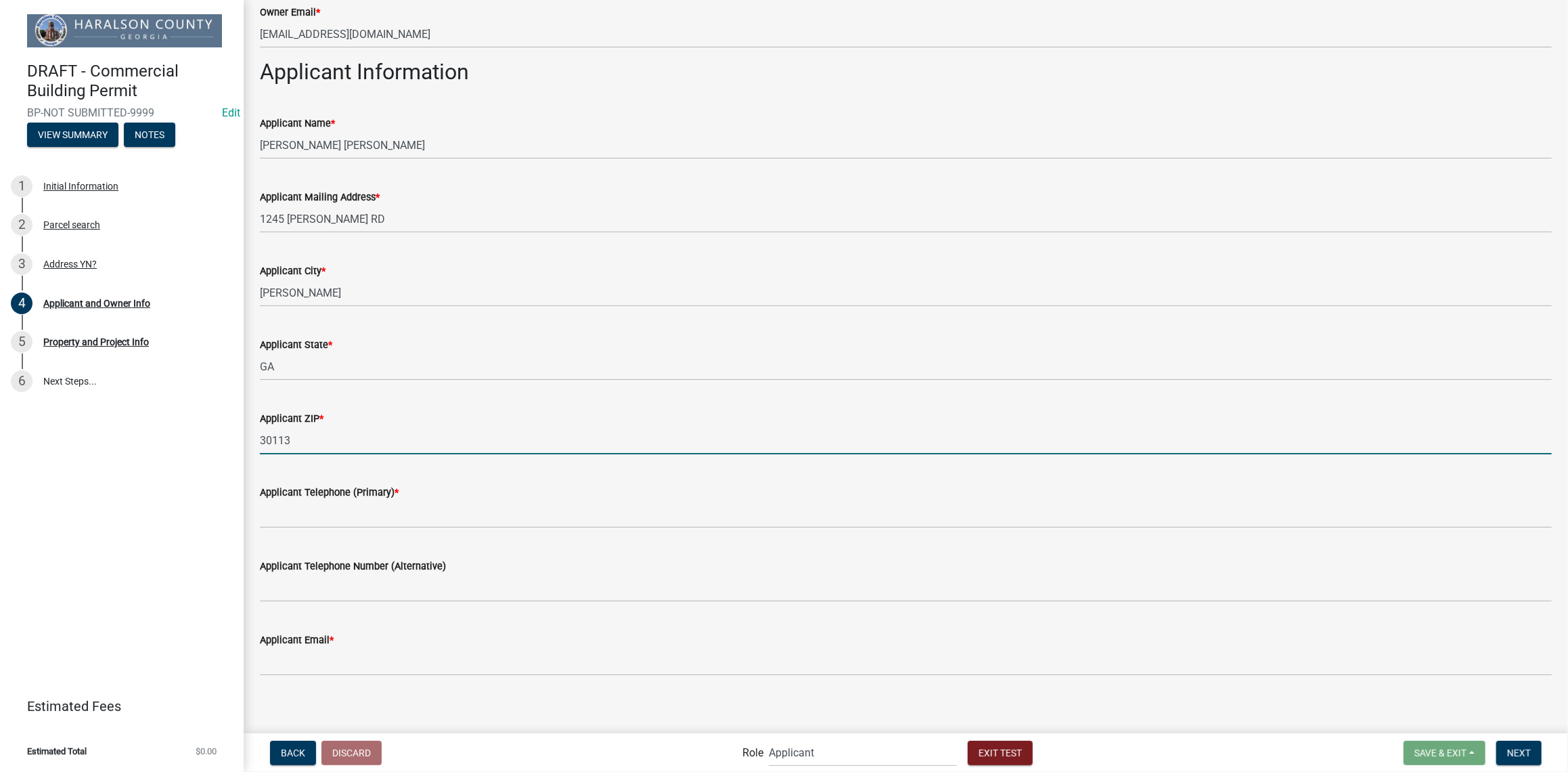
scroll to position [729, 0]
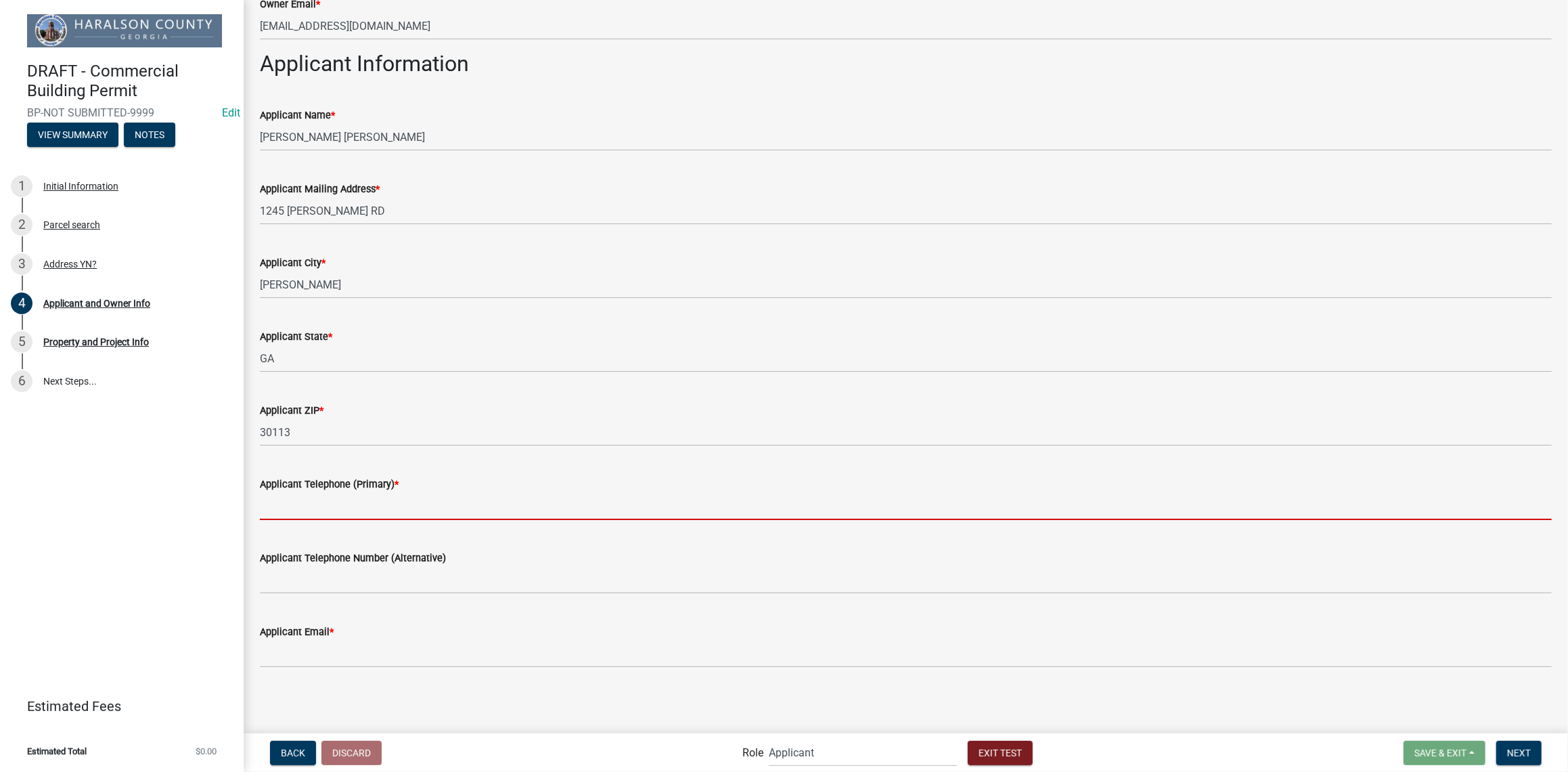
click at [396, 510] on input "Applicant Telephone (Primary) *" at bounding box center [905, 506] width 1291 height 28
type input "7706462033"
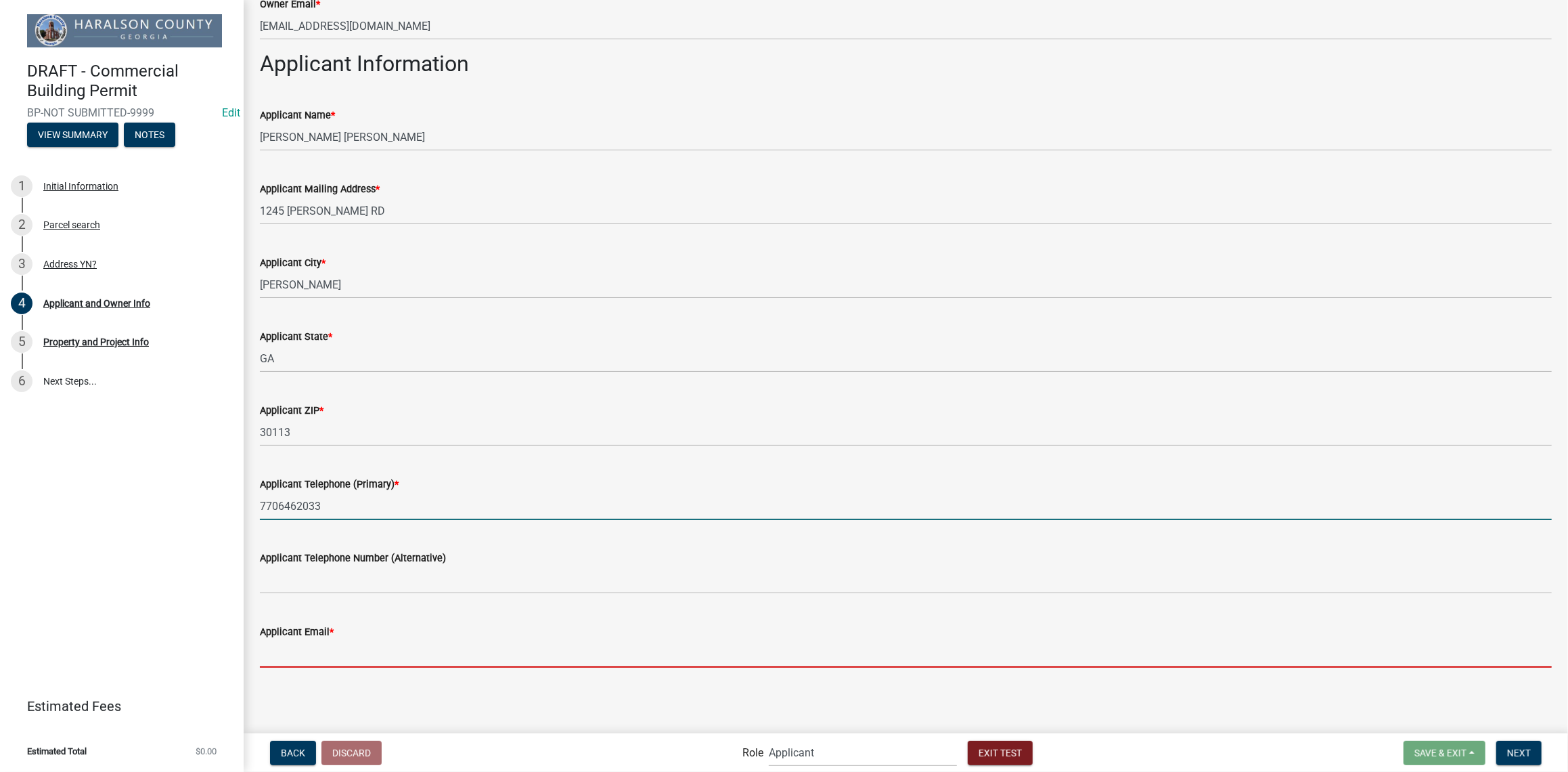
click at [353, 649] on input "Applicant Email *" at bounding box center [905, 654] width 1291 height 28
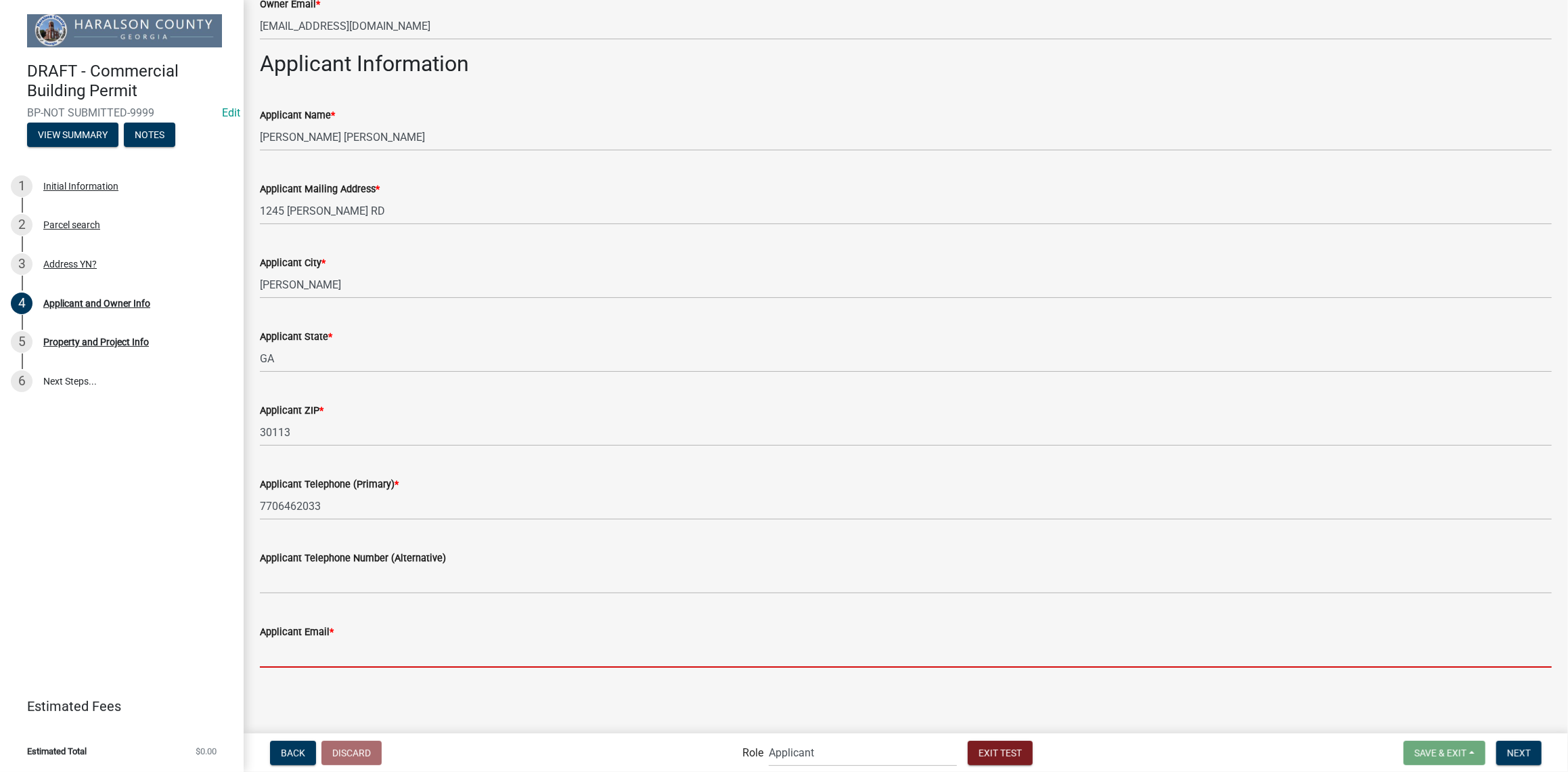
type input "[EMAIL_ADDRESS][DOMAIN_NAME]"
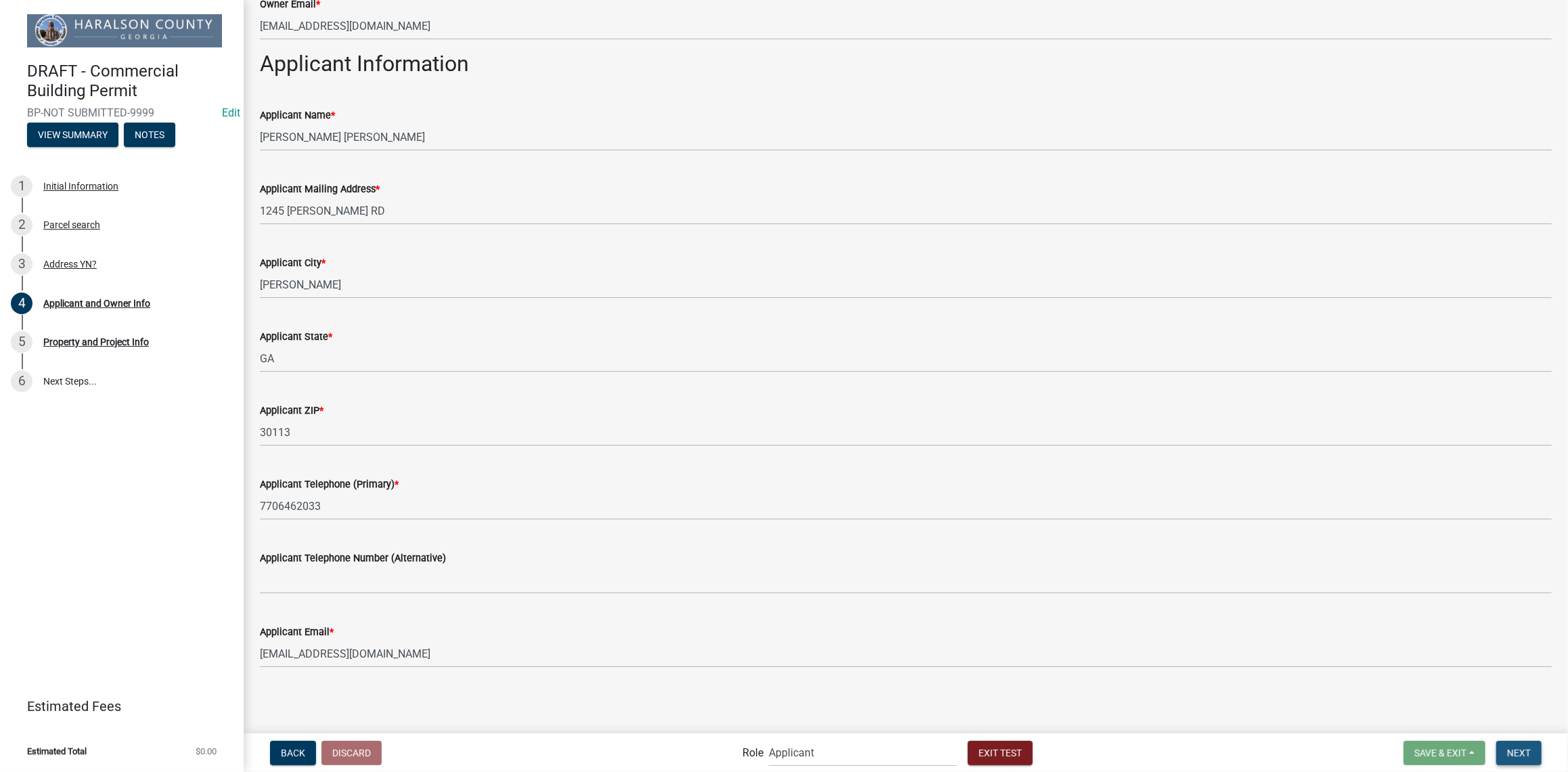
click at [1524, 757] on span "Next" at bounding box center [1519, 752] width 24 height 11
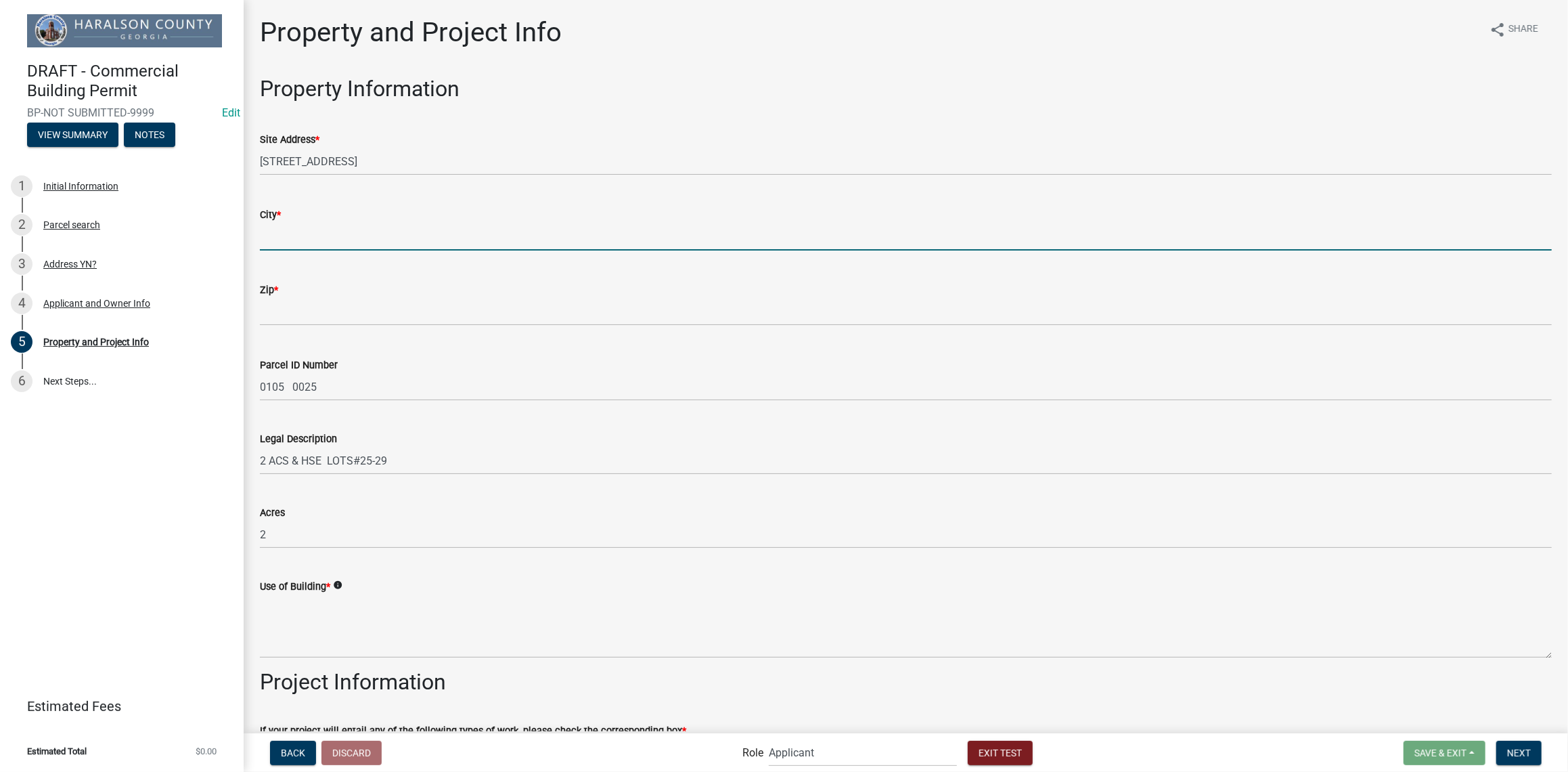
click at [323, 237] on input "City *" at bounding box center [905, 236] width 1291 height 28
type input "[PERSON_NAME]"
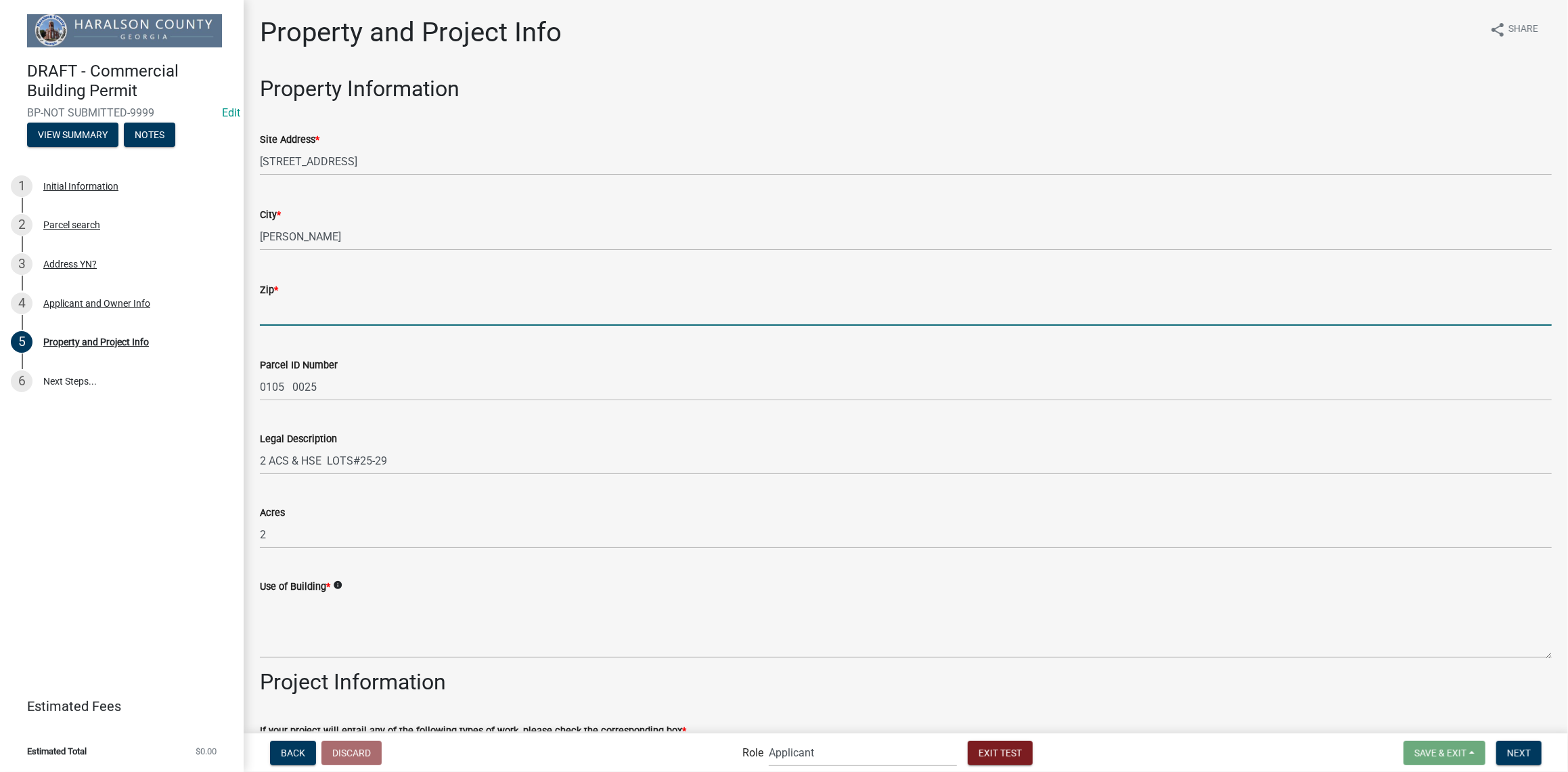
click at [308, 314] on input "Zip *" at bounding box center [905, 312] width 1291 height 28
type input "30113"
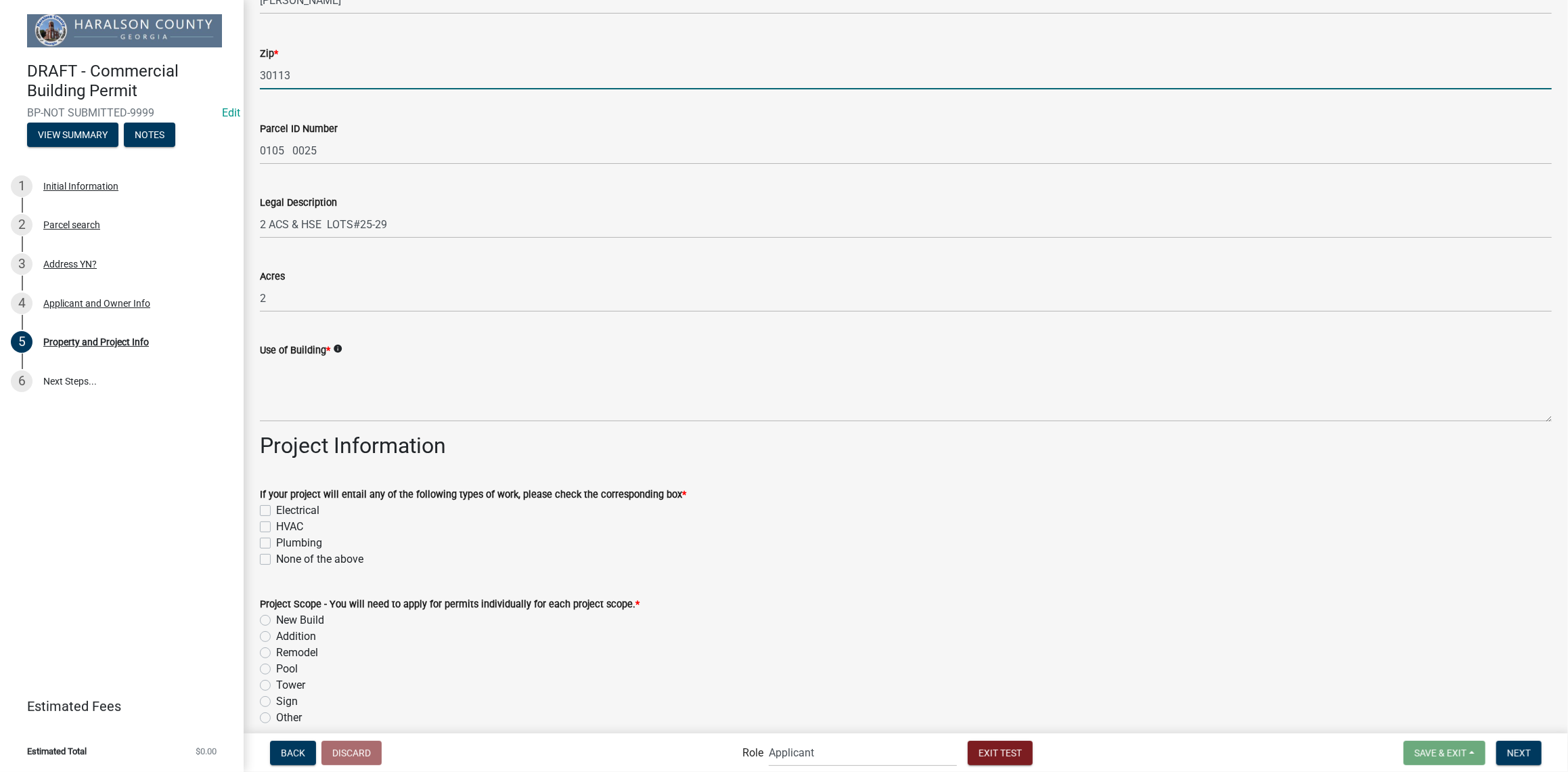
scroll to position [241, 0]
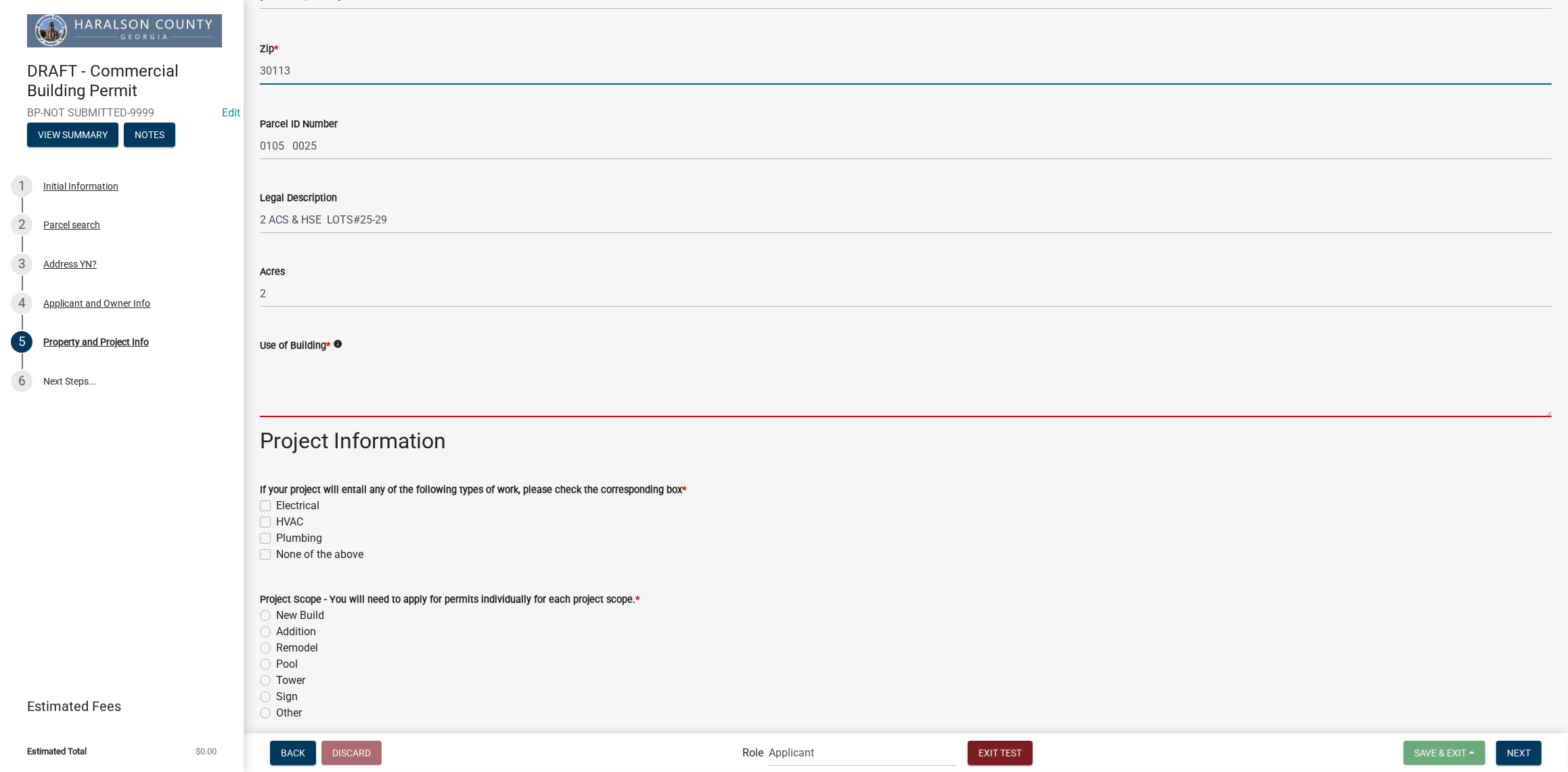
click at [294, 404] on textarea "Use of Building *" at bounding box center [905, 385] width 1291 height 64
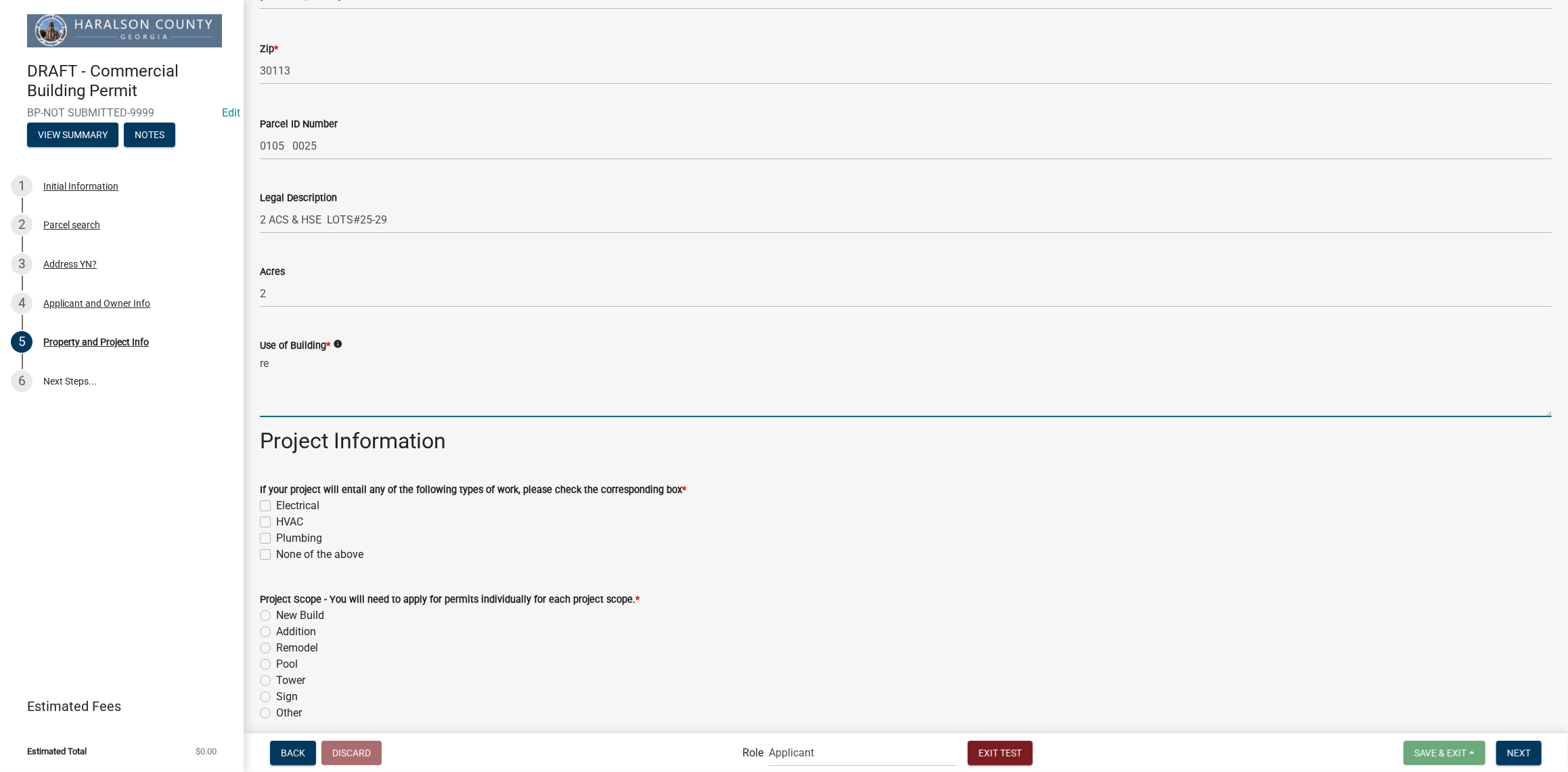
type textarea "r"
type textarea "RETAIL"
click at [276, 502] on label "Electrical" at bounding box center [297, 506] width 43 height 16
click at [276, 502] on input "Electrical" at bounding box center [280, 502] width 9 height 9
checkbox input "true"
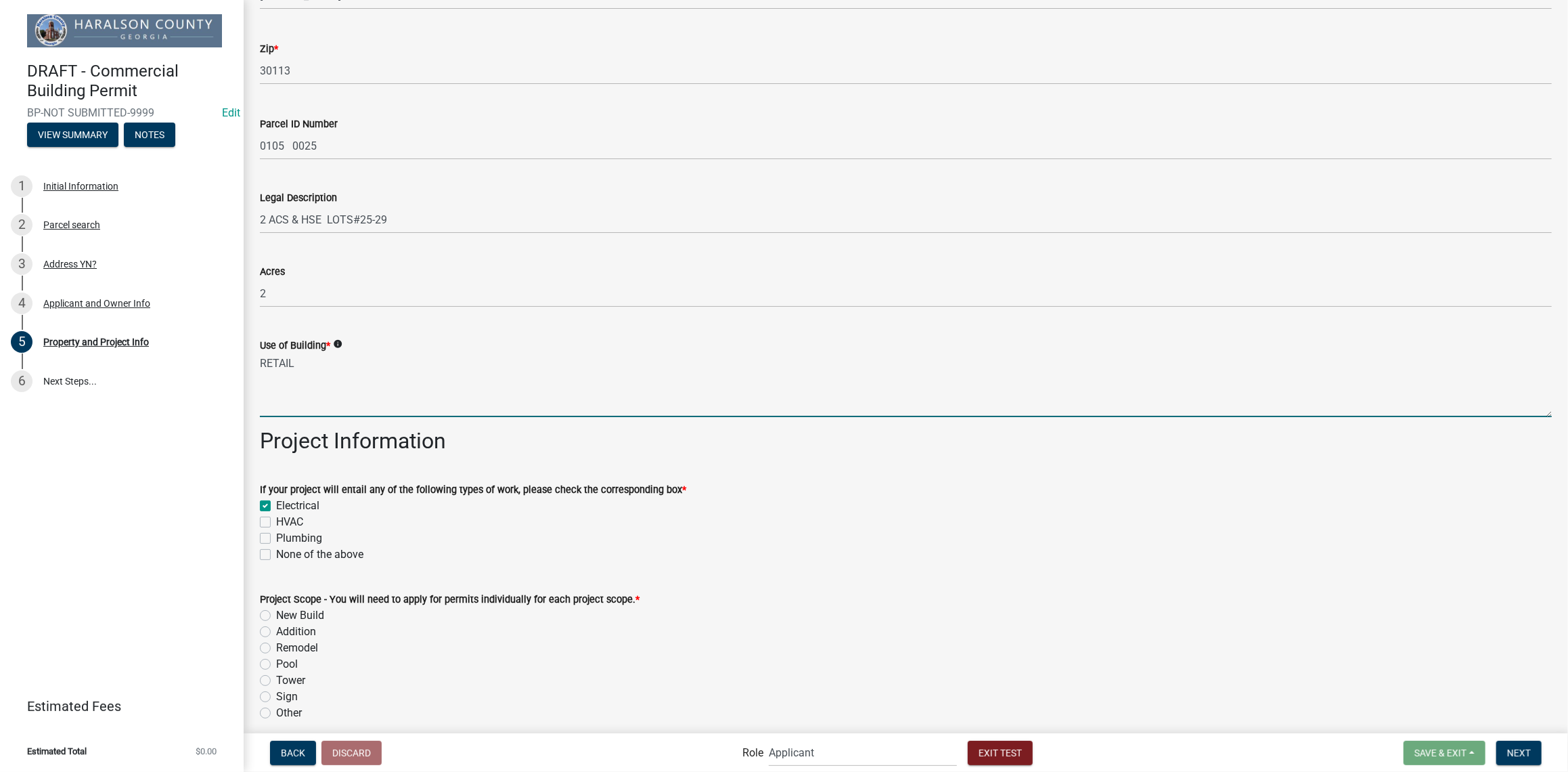
checkbox input "false"
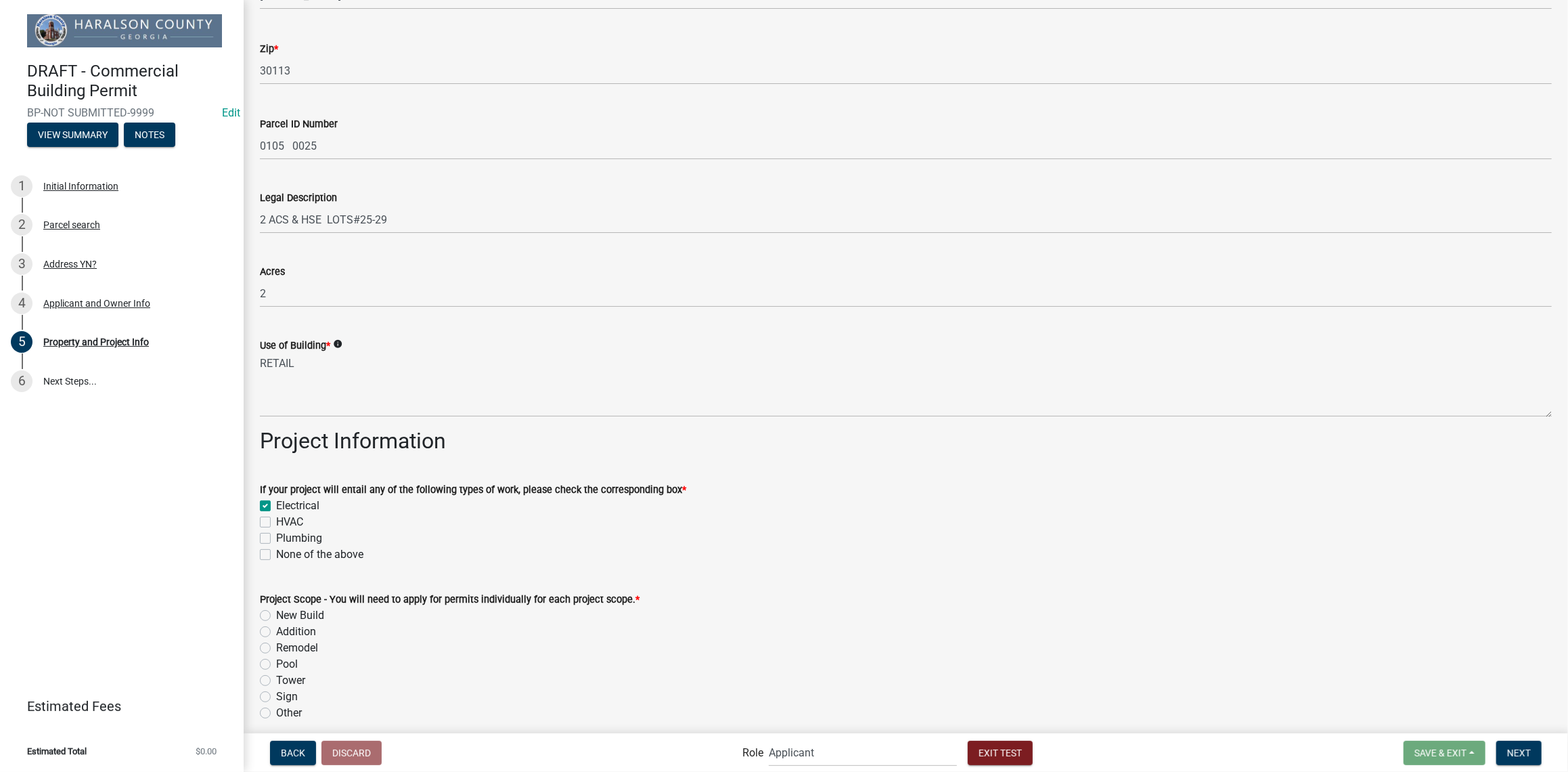
click at [276, 518] on label "HVAC" at bounding box center [289, 522] width 27 height 16
click at [276, 518] on input "HVAC" at bounding box center [280, 518] width 9 height 9
checkbox input "true"
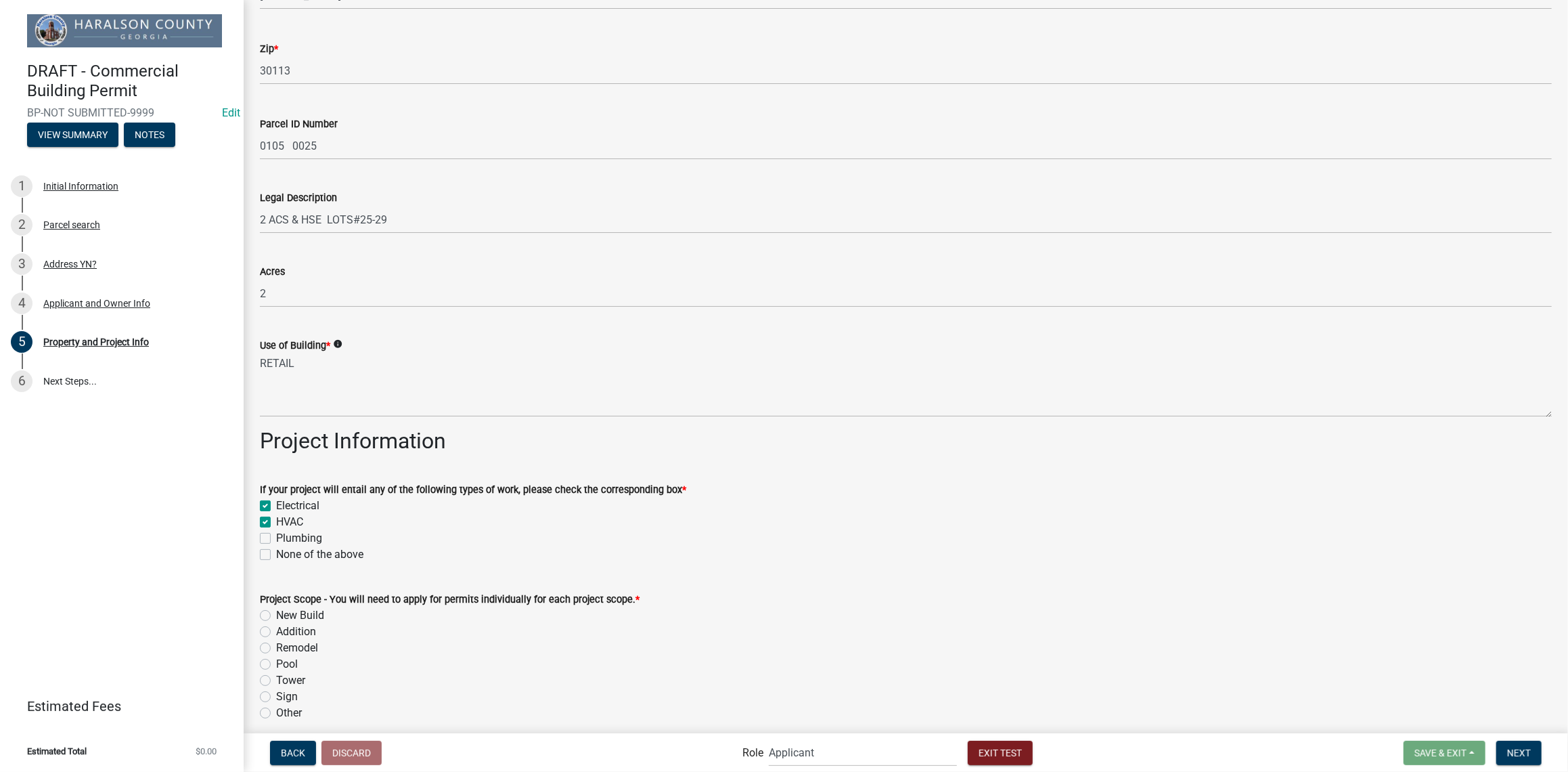
checkbox input "false"
click at [276, 539] on label "Plumbing" at bounding box center [299, 538] width 46 height 16
click at [276, 539] on input "Plumbing" at bounding box center [280, 534] width 9 height 9
checkbox input "true"
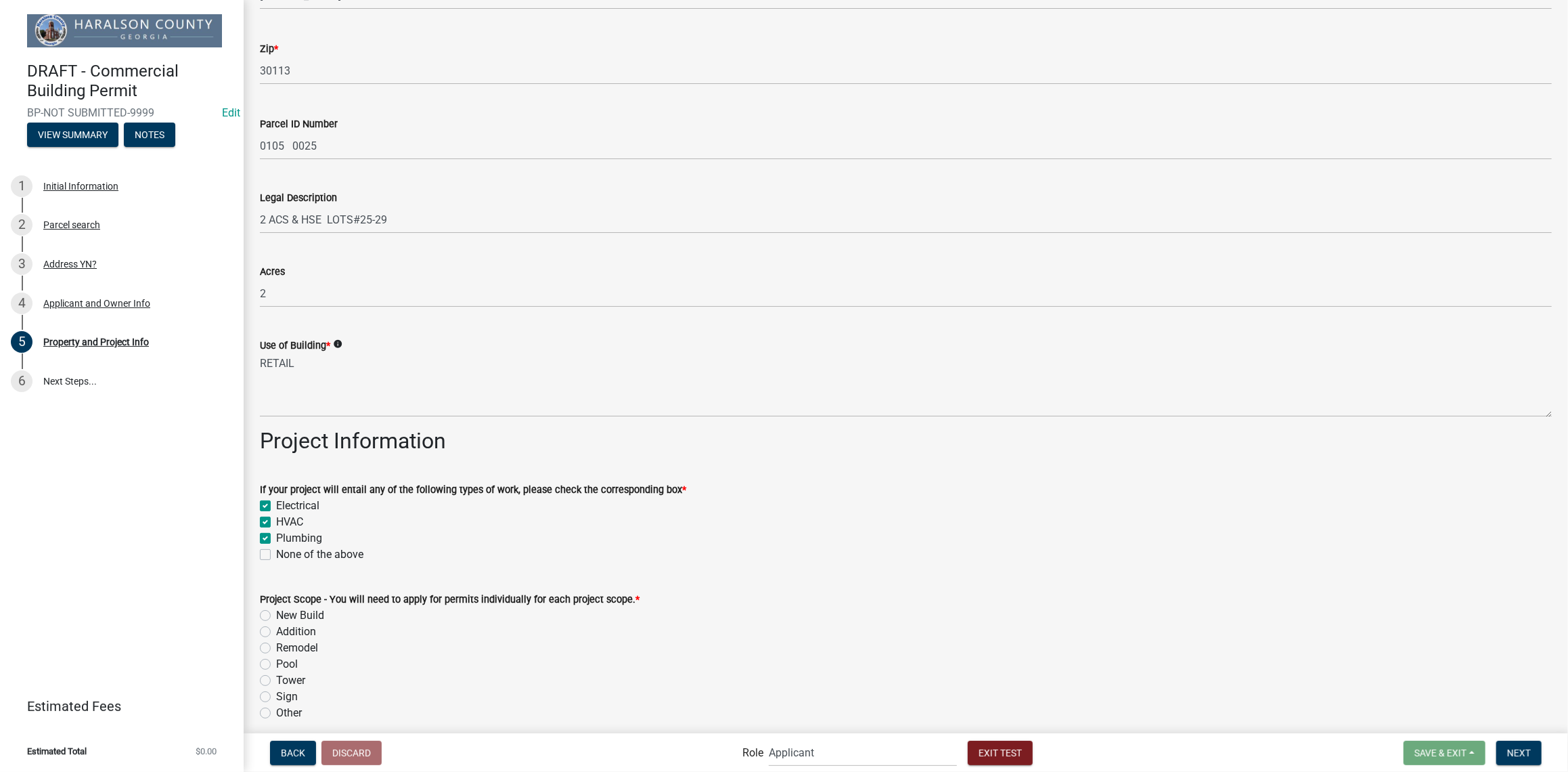
checkbox input "true"
checkbox input "false"
click at [276, 613] on label "New Build" at bounding box center [300, 615] width 48 height 16
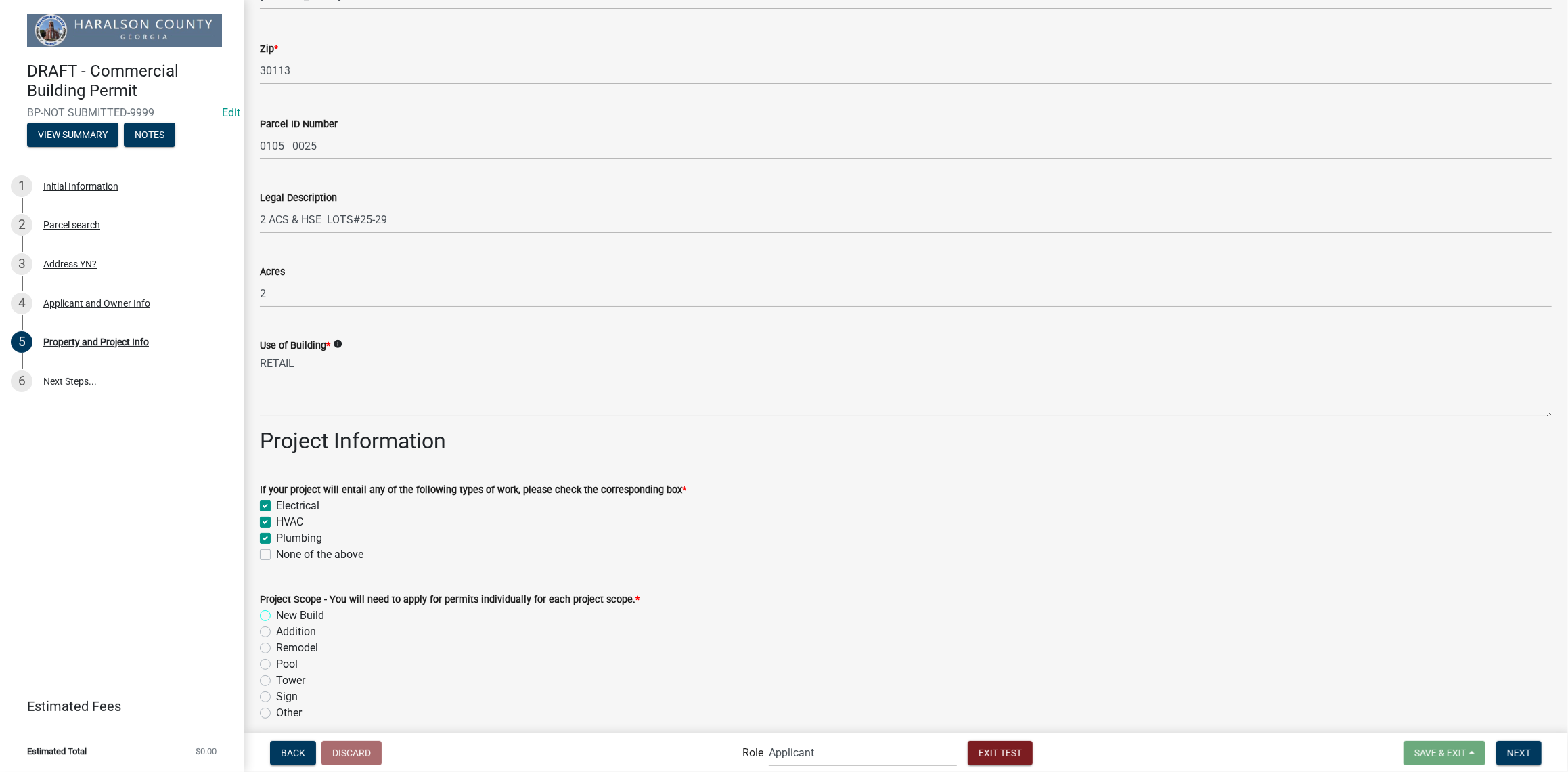
click at [276, 613] on input "New Build" at bounding box center [280, 611] width 9 height 9
radio input "true"
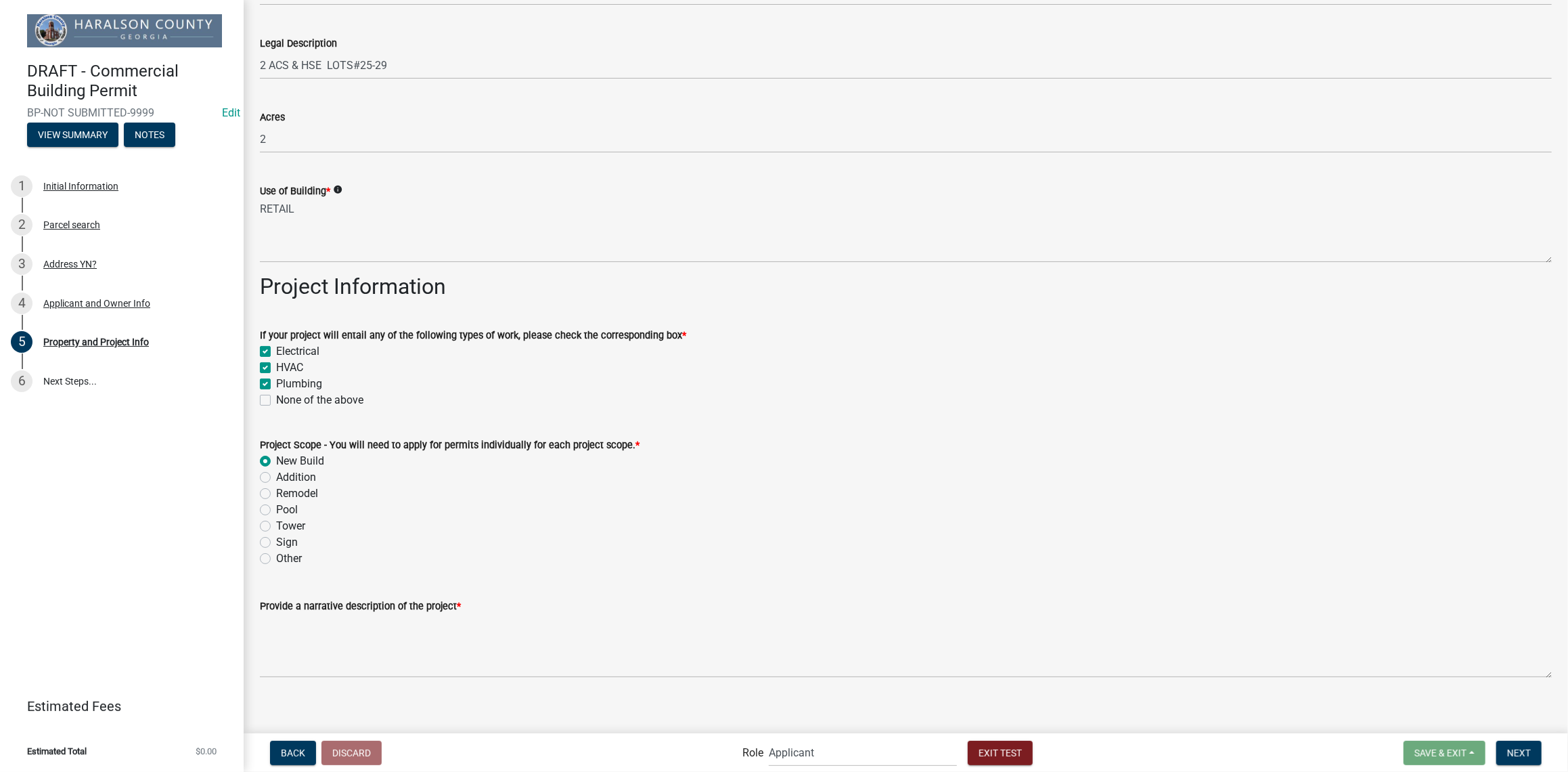
scroll to position [405, 0]
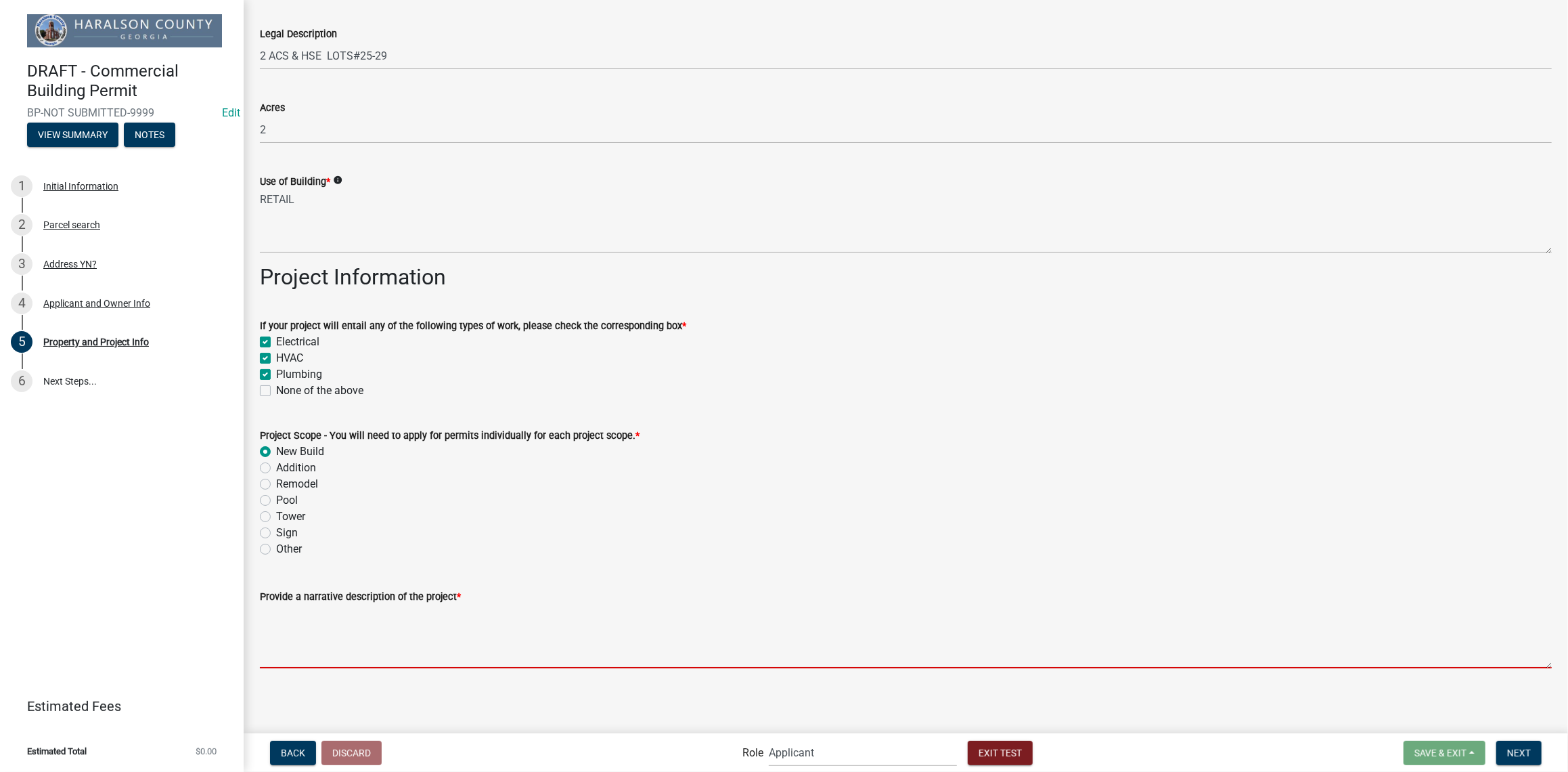
click at [298, 653] on textarea "Provide a narrative description of the project *" at bounding box center [905, 636] width 1291 height 64
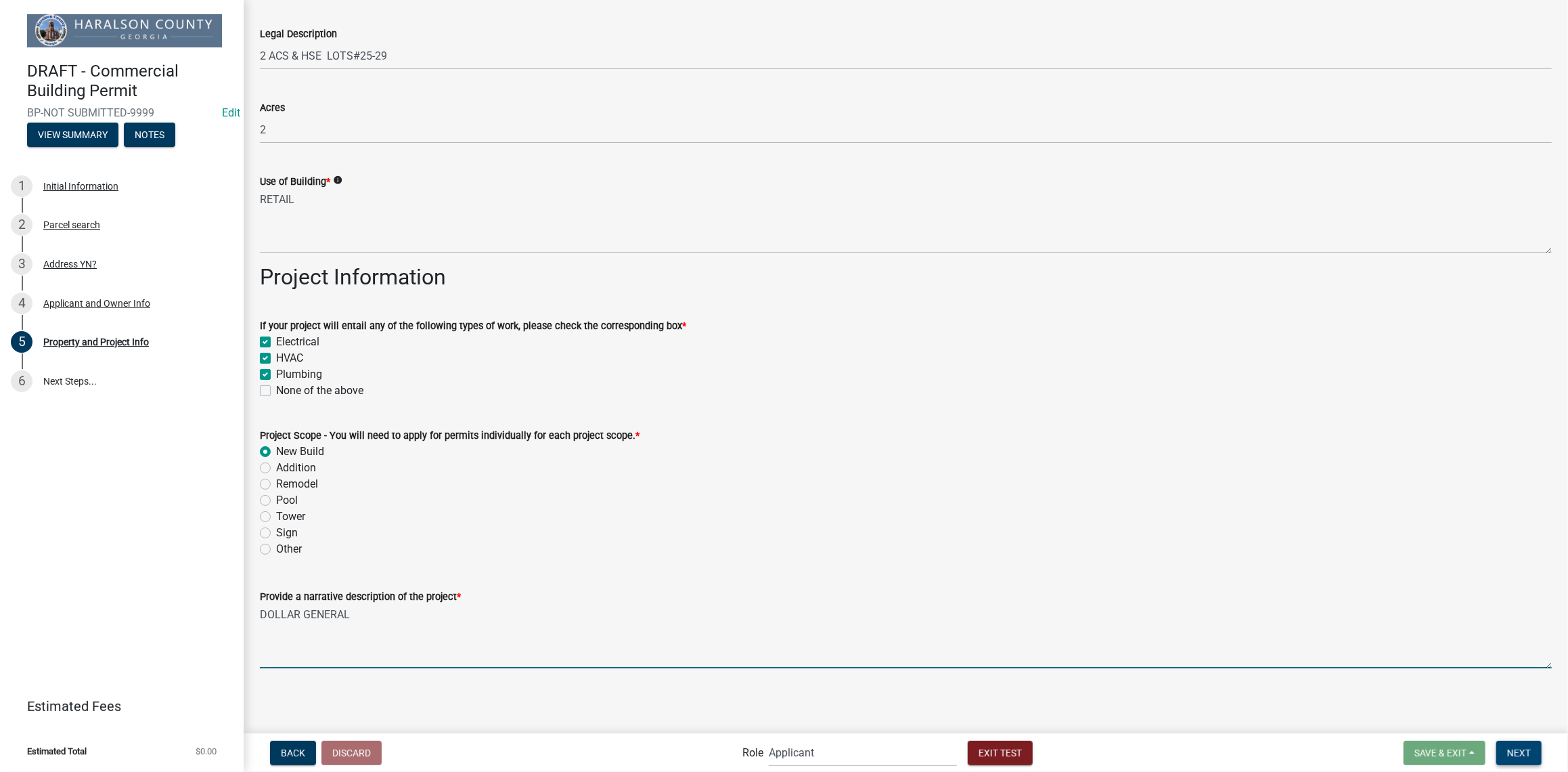
type textarea "DOLLAR GENERAL"
click at [1519, 758] on button "Next" at bounding box center [1519, 752] width 45 height 25
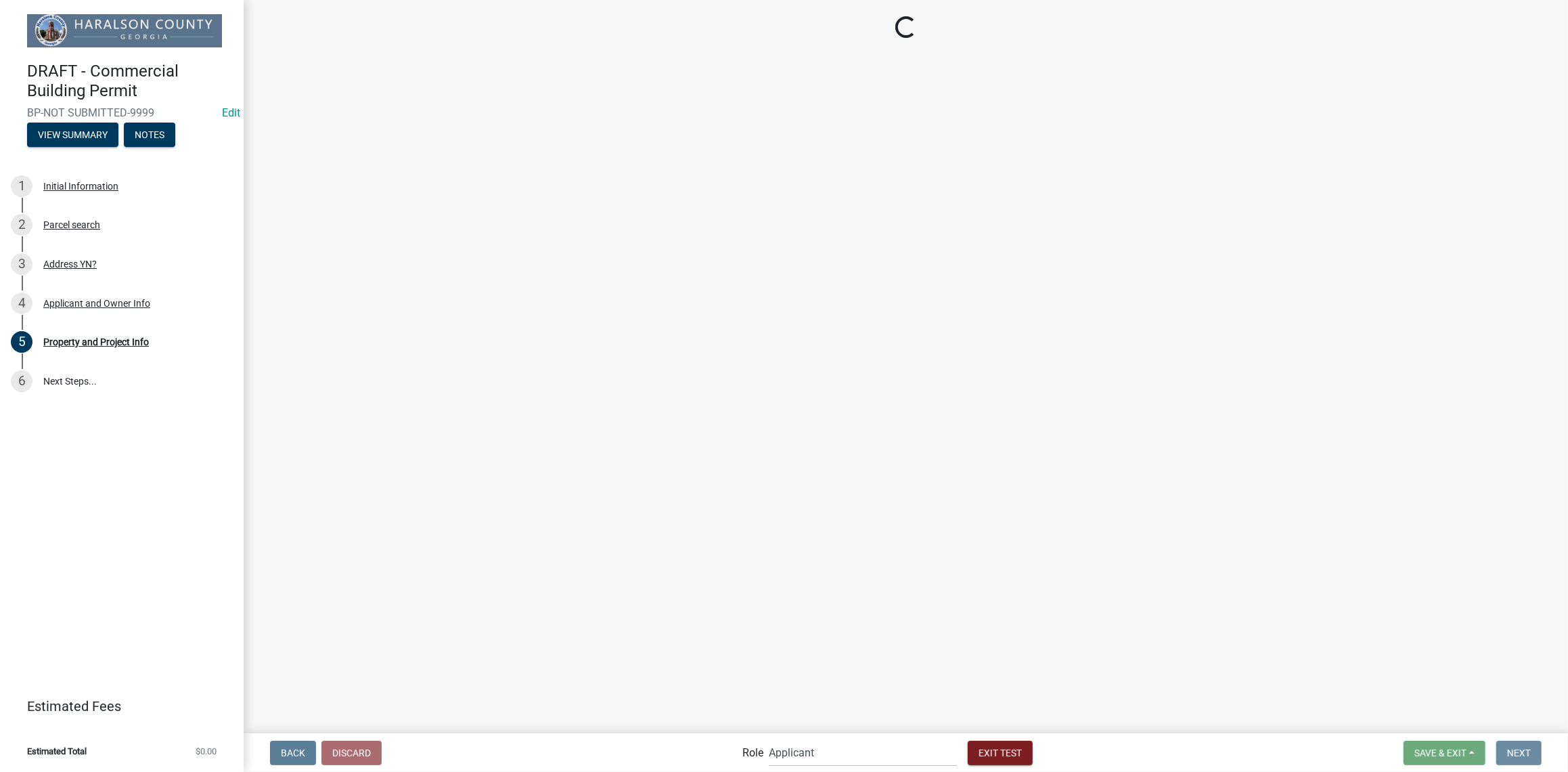
scroll to position [0, 0]
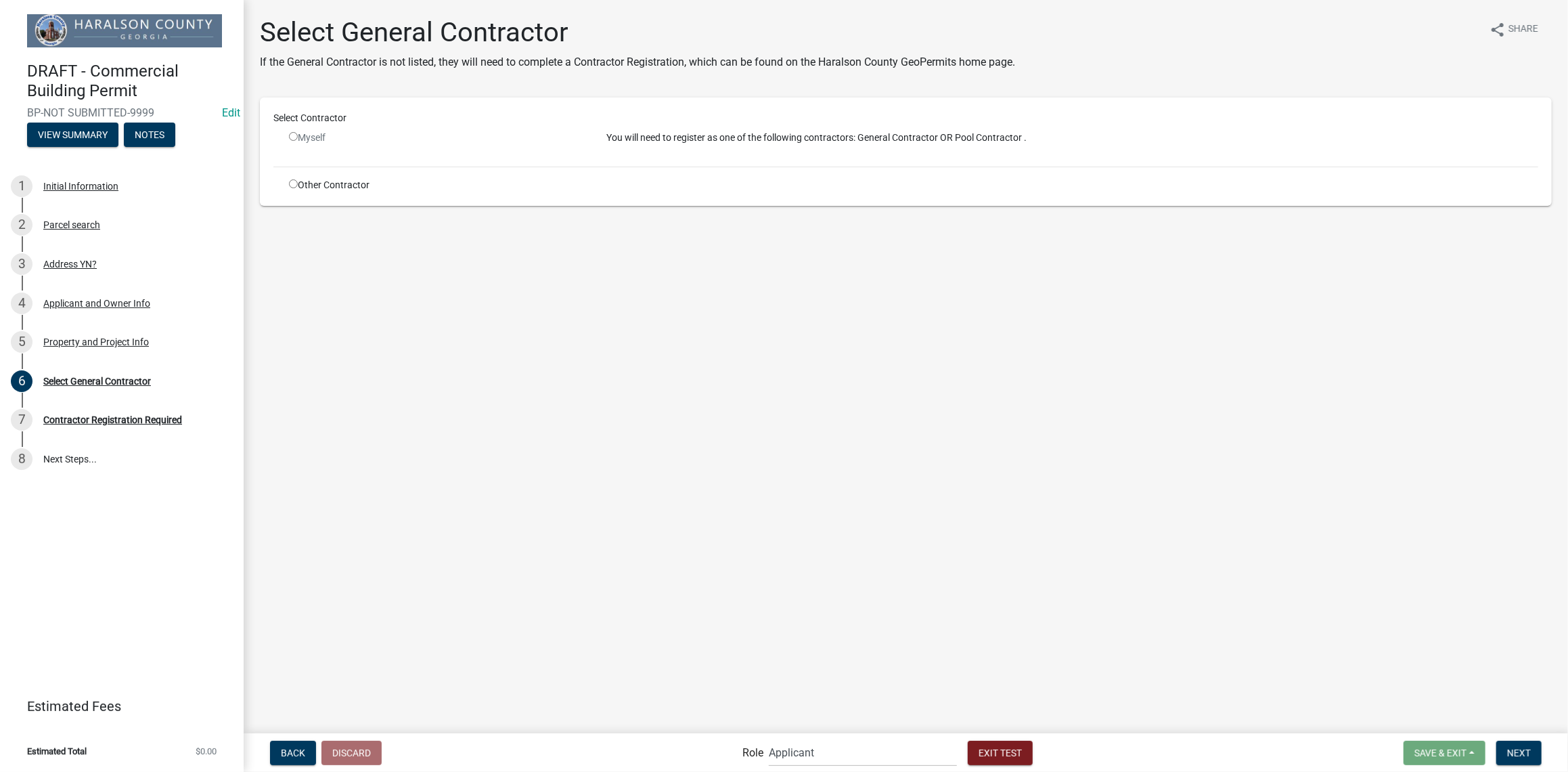
click at [290, 136] on input "radio" at bounding box center [293, 136] width 9 height 9
click at [293, 134] on input "radio" at bounding box center [293, 136] width 9 height 9
click at [575, 149] on div "Myself" at bounding box center [437, 143] width 317 height 25
drag, startPoint x: 687, startPoint y: 139, endPoint x: 695, endPoint y: 142, distance: 8.5
click at [688, 139] on p "You will need to register as one of the following contractors: General Contract…" at bounding box center [1072, 138] width 931 height 14
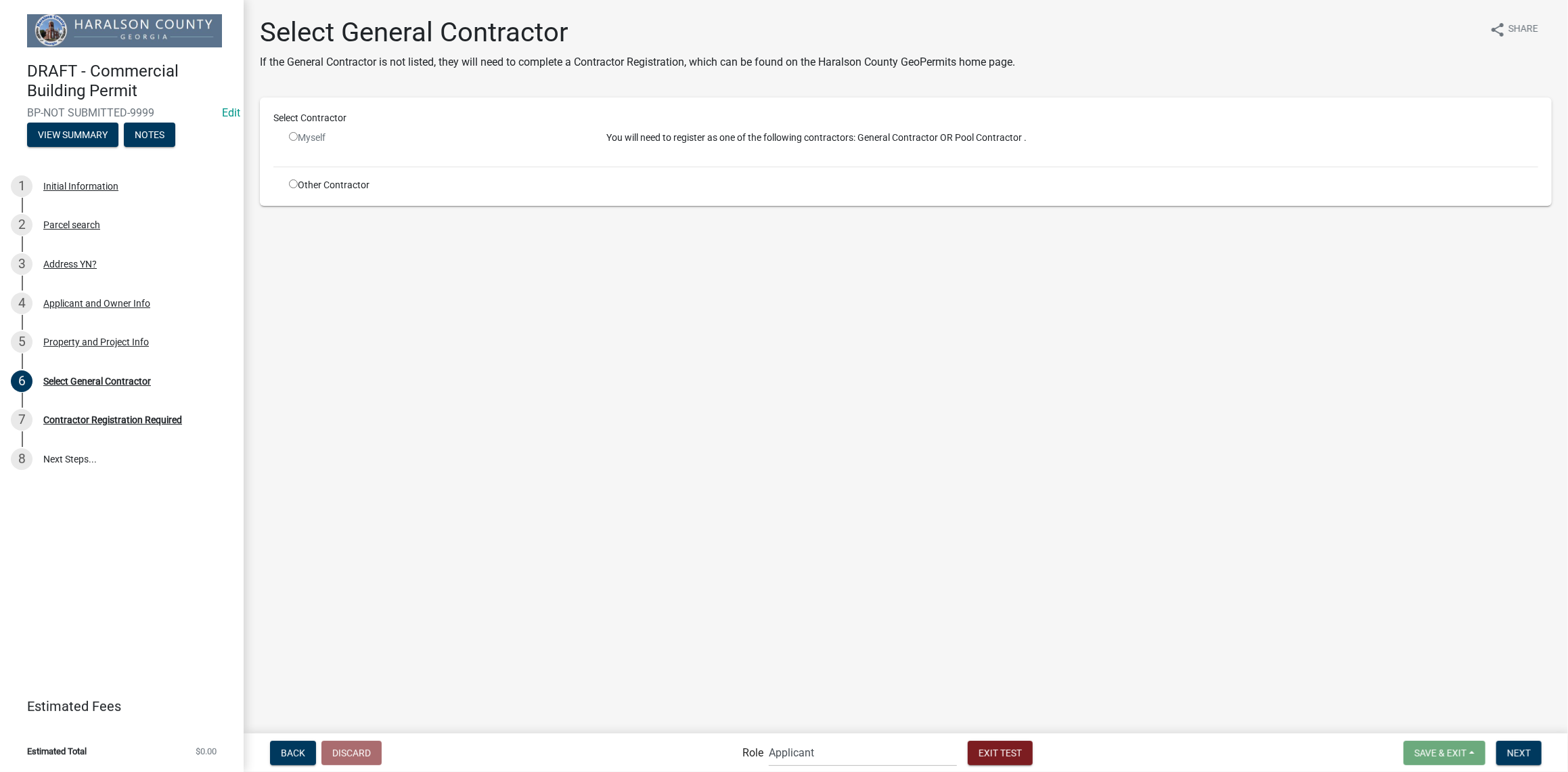
click at [696, 142] on p "You will need to register as one of the following contractors: General Contract…" at bounding box center [1072, 138] width 931 height 14
drag, startPoint x: 398, startPoint y: 149, endPoint x: 352, endPoint y: 133, distance: 48.7
click at [395, 148] on div "Myself" at bounding box center [437, 143] width 317 height 25
click at [287, 137] on div "Myself" at bounding box center [437, 143] width 317 height 25
click at [289, 137] on div "Myself" at bounding box center [437, 143] width 317 height 25
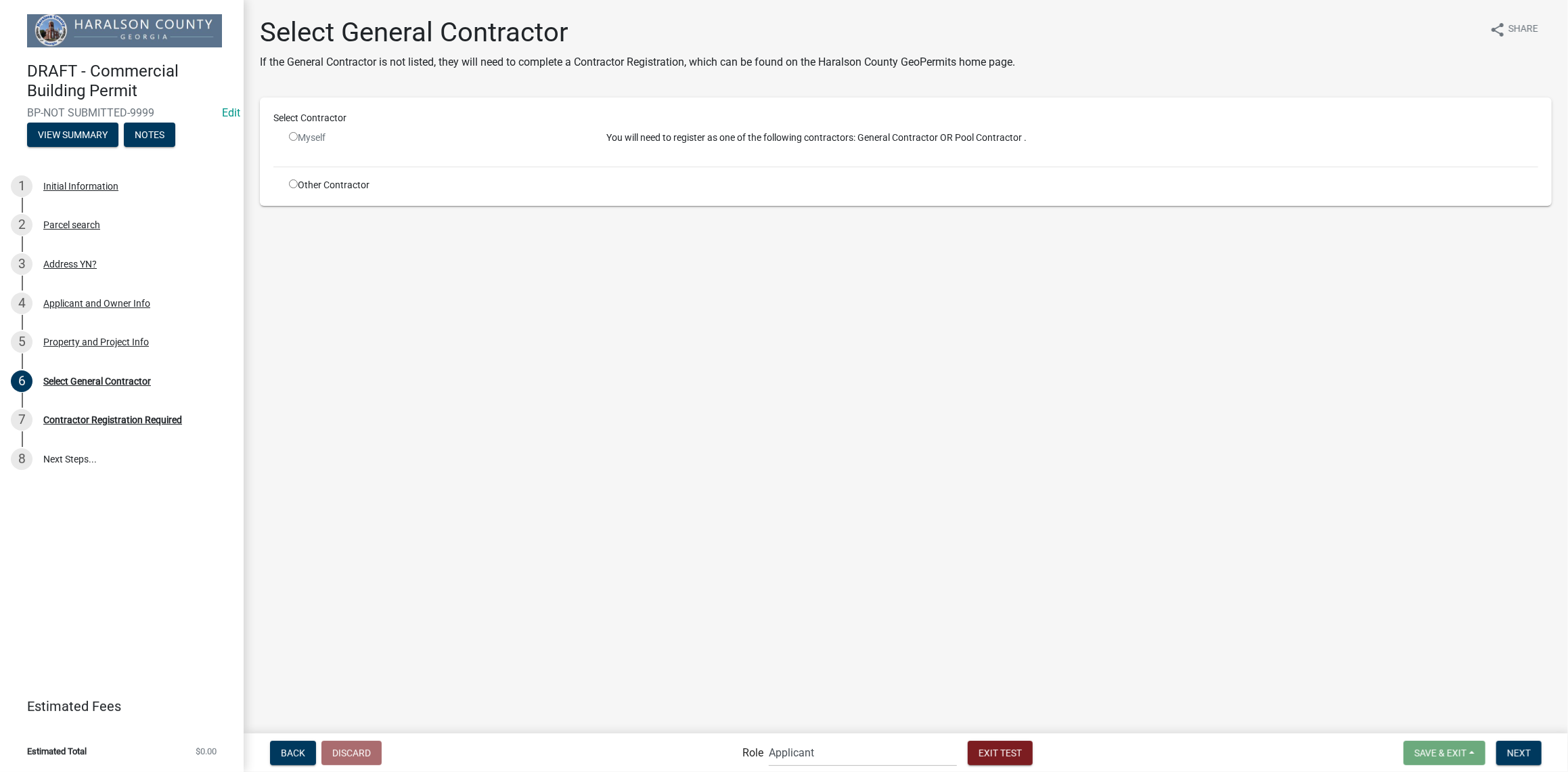
click at [289, 137] on input "radio" at bounding box center [293, 136] width 9 height 9
radio input "false"
click at [608, 152] on div "You will need to register as one of the following contractors: General Contract…" at bounding box center [1072, 143] width 952 height 25
click at [608, 146] on div "You will need to register as one of the following contractors: General Contract…" at bounding box center [1072, 143] width 952 height 25
click at [291, 184] on input "radio" at bounding box center [293, 184] width 9 height 9
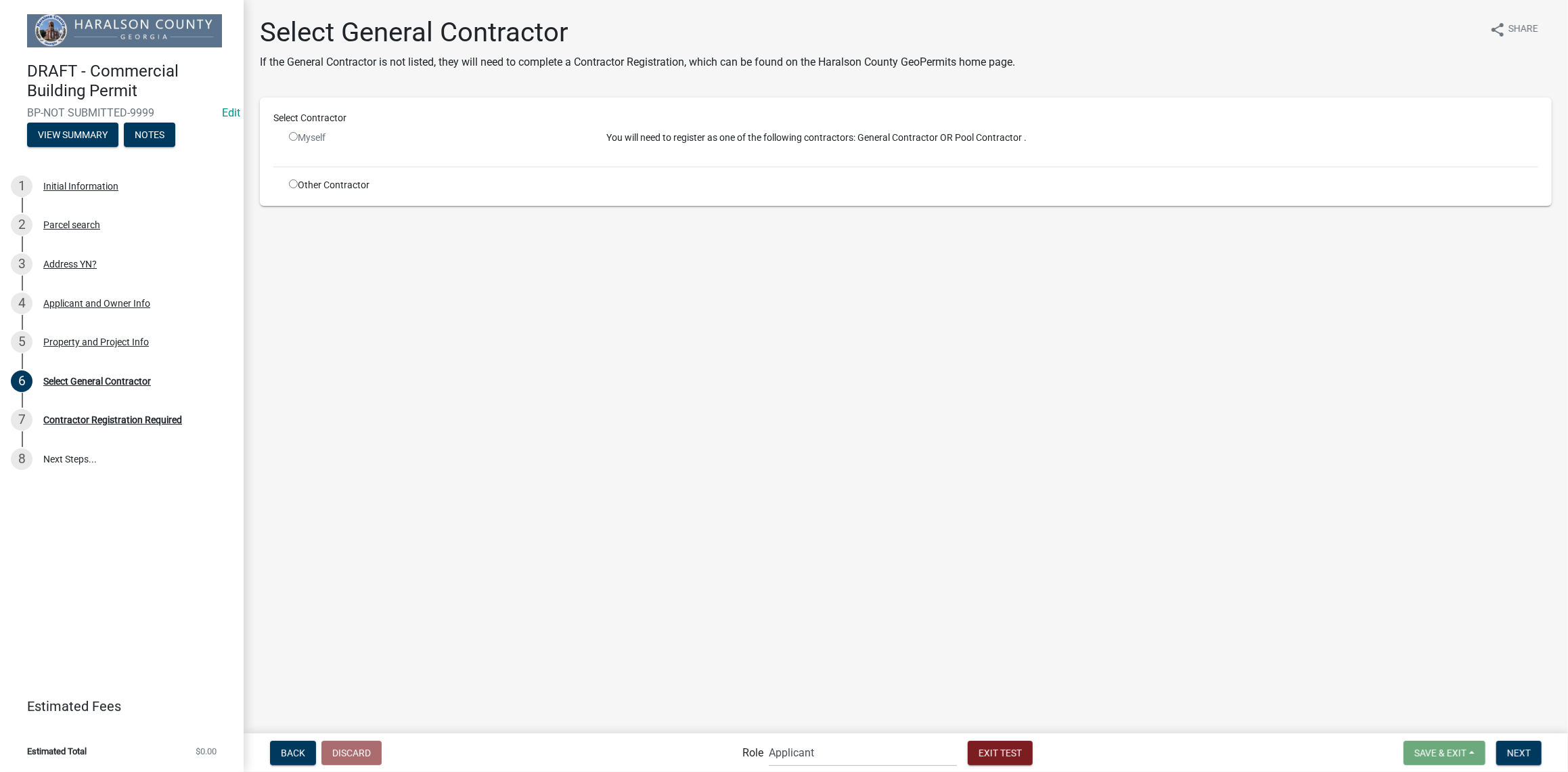
radio input "true"
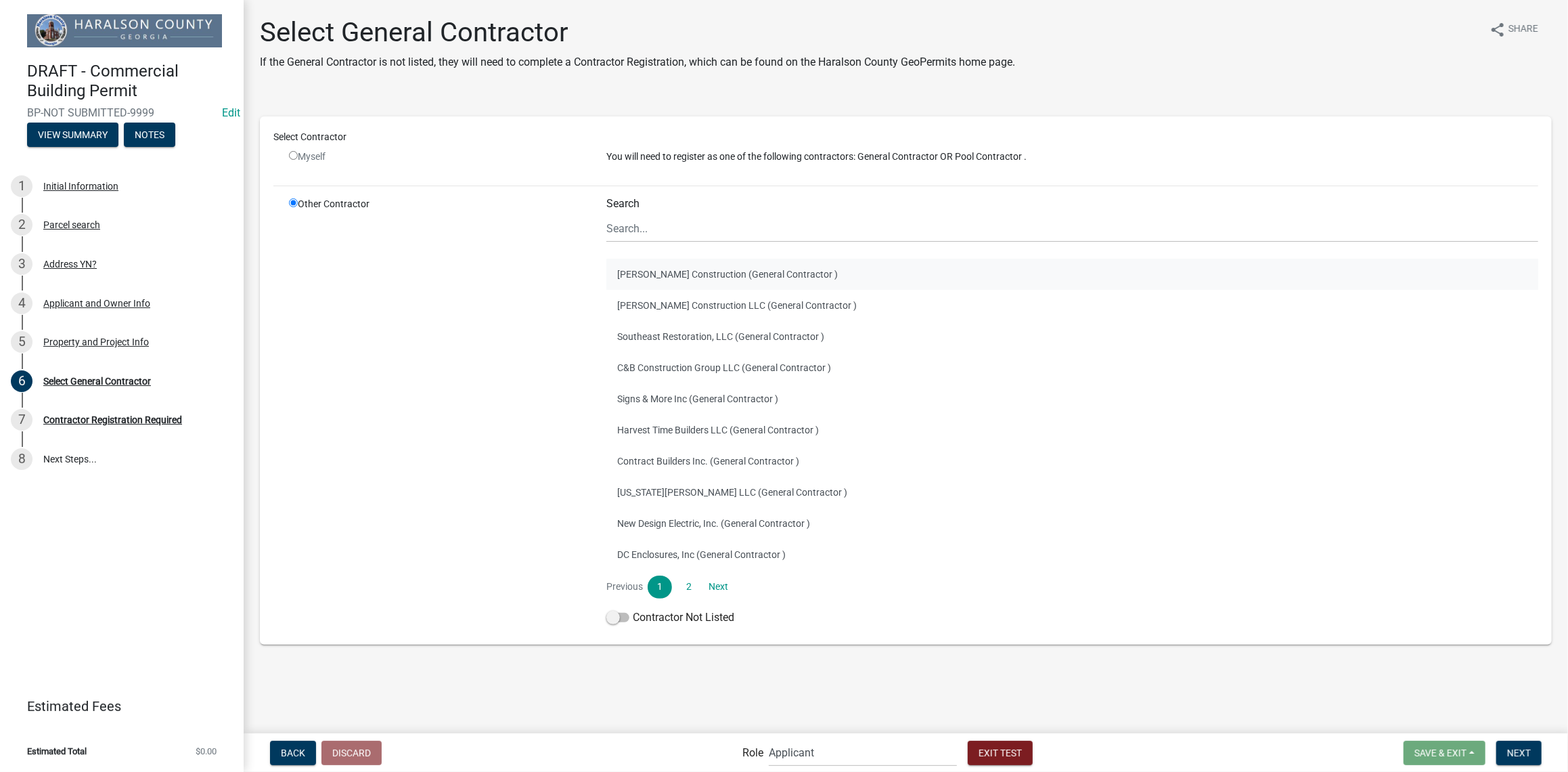
click at [661, 276] on button "[PERSON_NAME] Construction (General Contractor )" at bounding box center [1072, 273] width 931 height 31
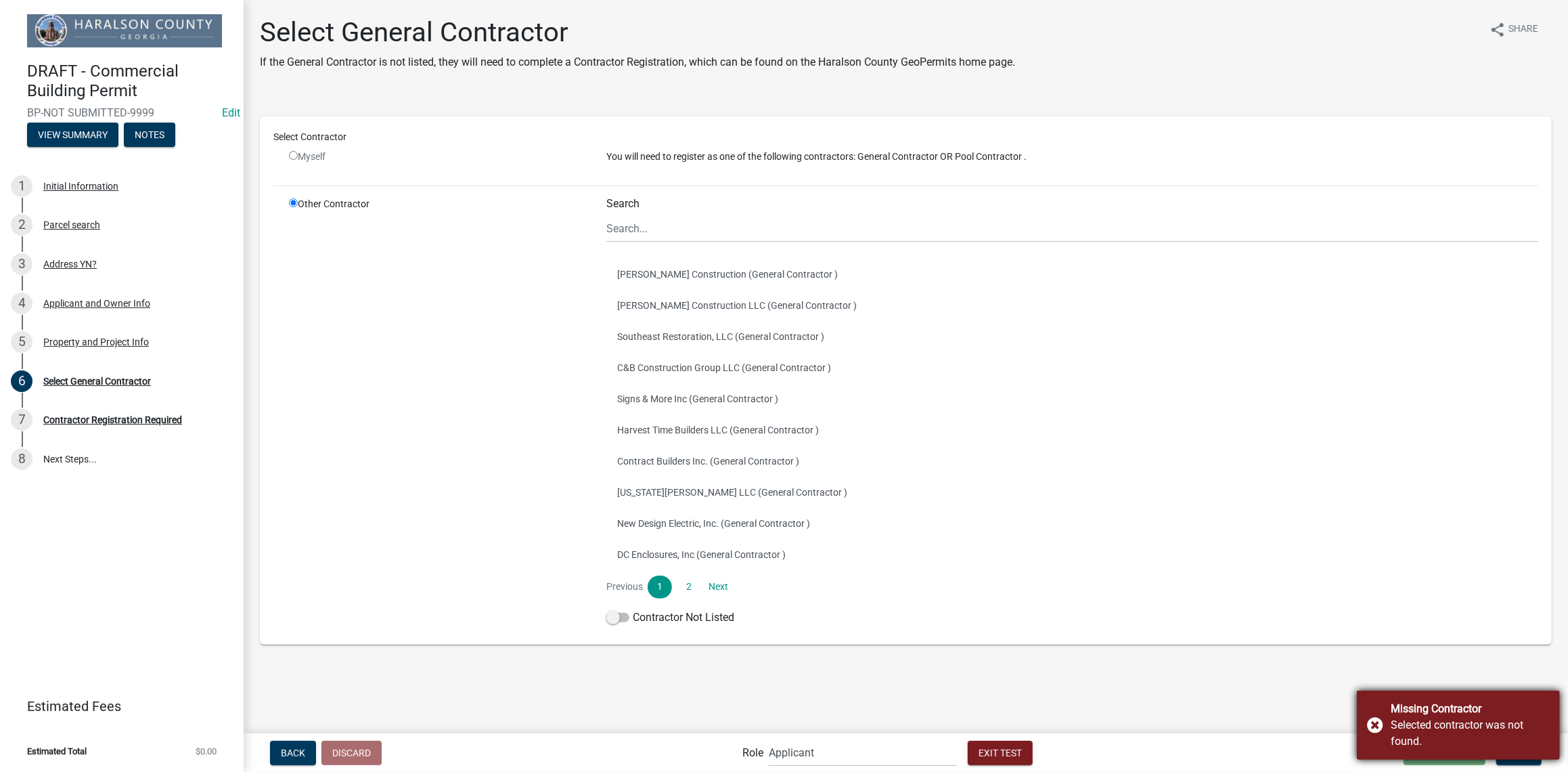
click at [1378, 720] on div "Missing Contractor Selected contractor was not found." at bounding box center [1458, 724] width 203 height 69
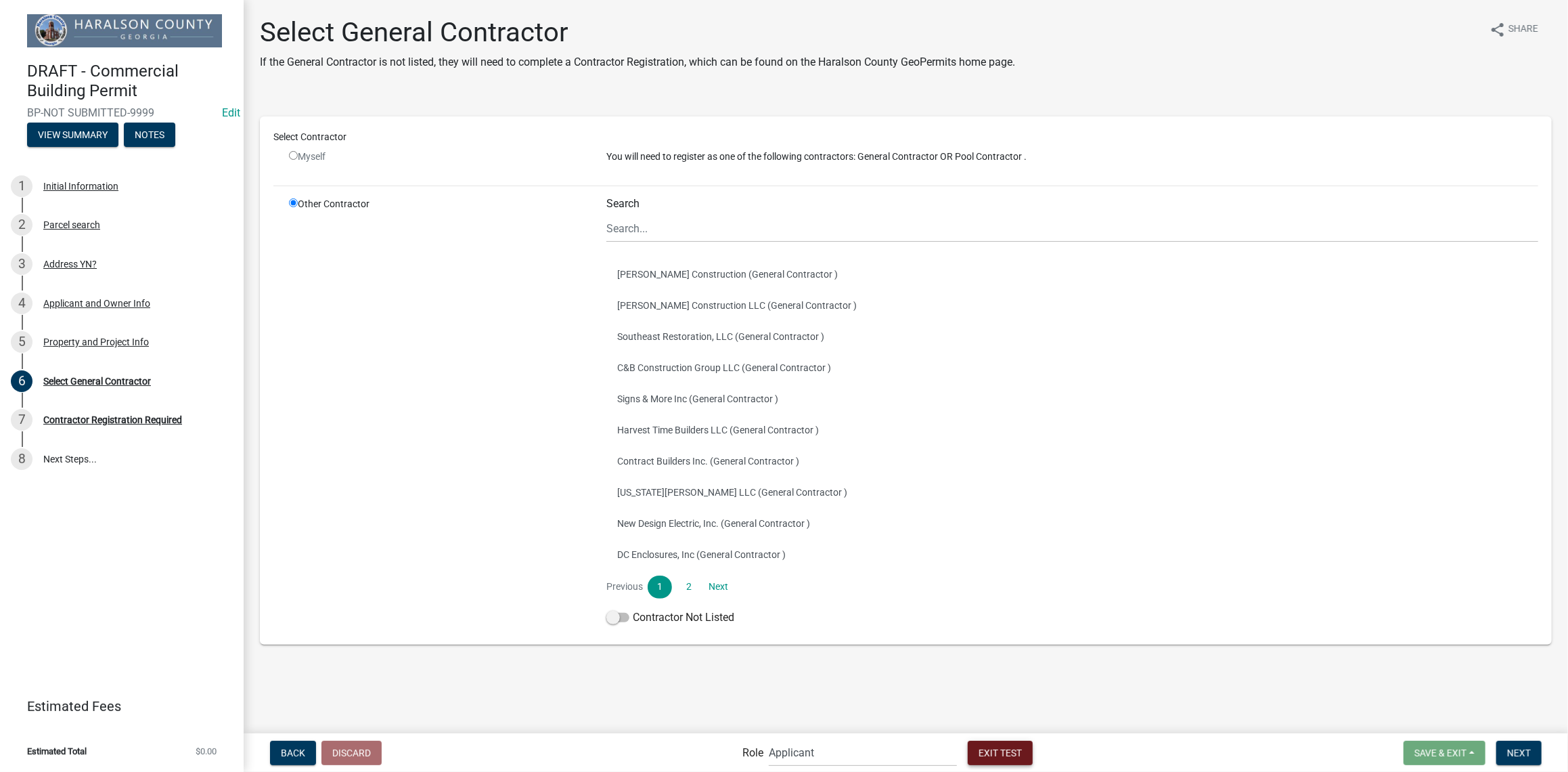
click at [1015, 751] on span "Exit Test" at bounding box center [1000, 752] width 43 height 11
